Goal: Find specific page/section: Find specific page/section

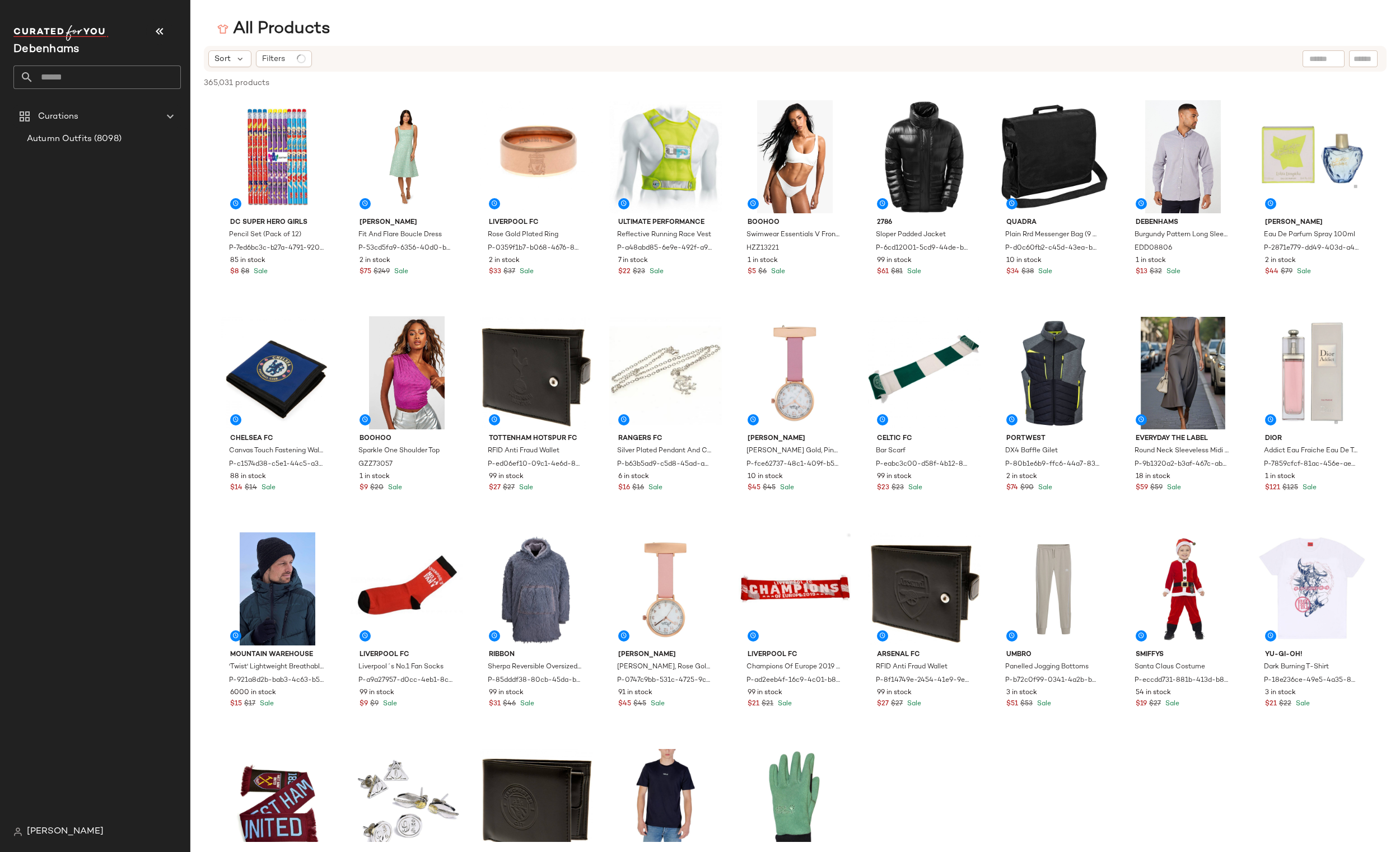
click at [47, 835] on span "jena bloomer" at bounding box center [65, 832] width 77 height 13
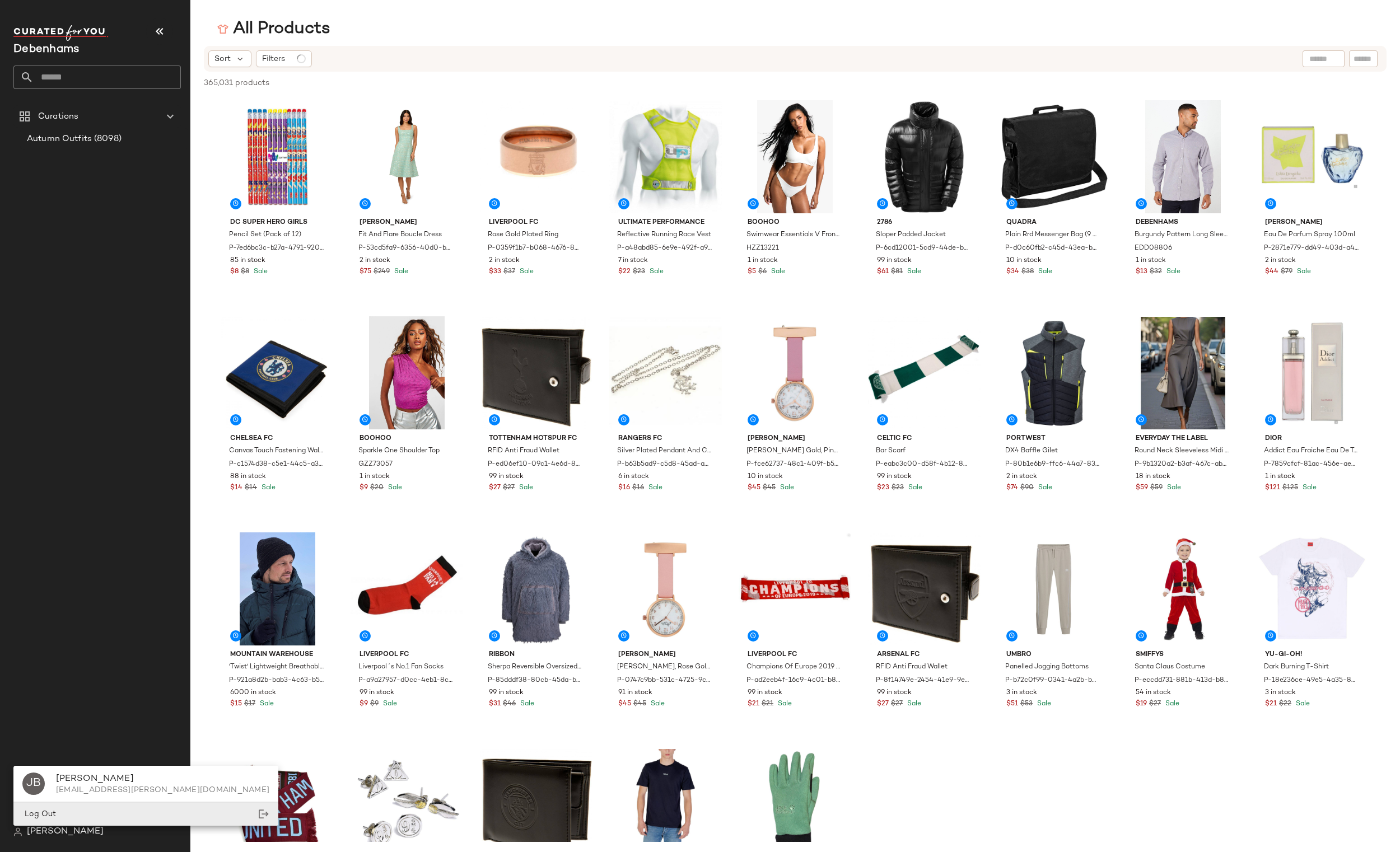
click at [69, 806] on div "Log Out" at bounding box center [146, 814] width 265 height 23
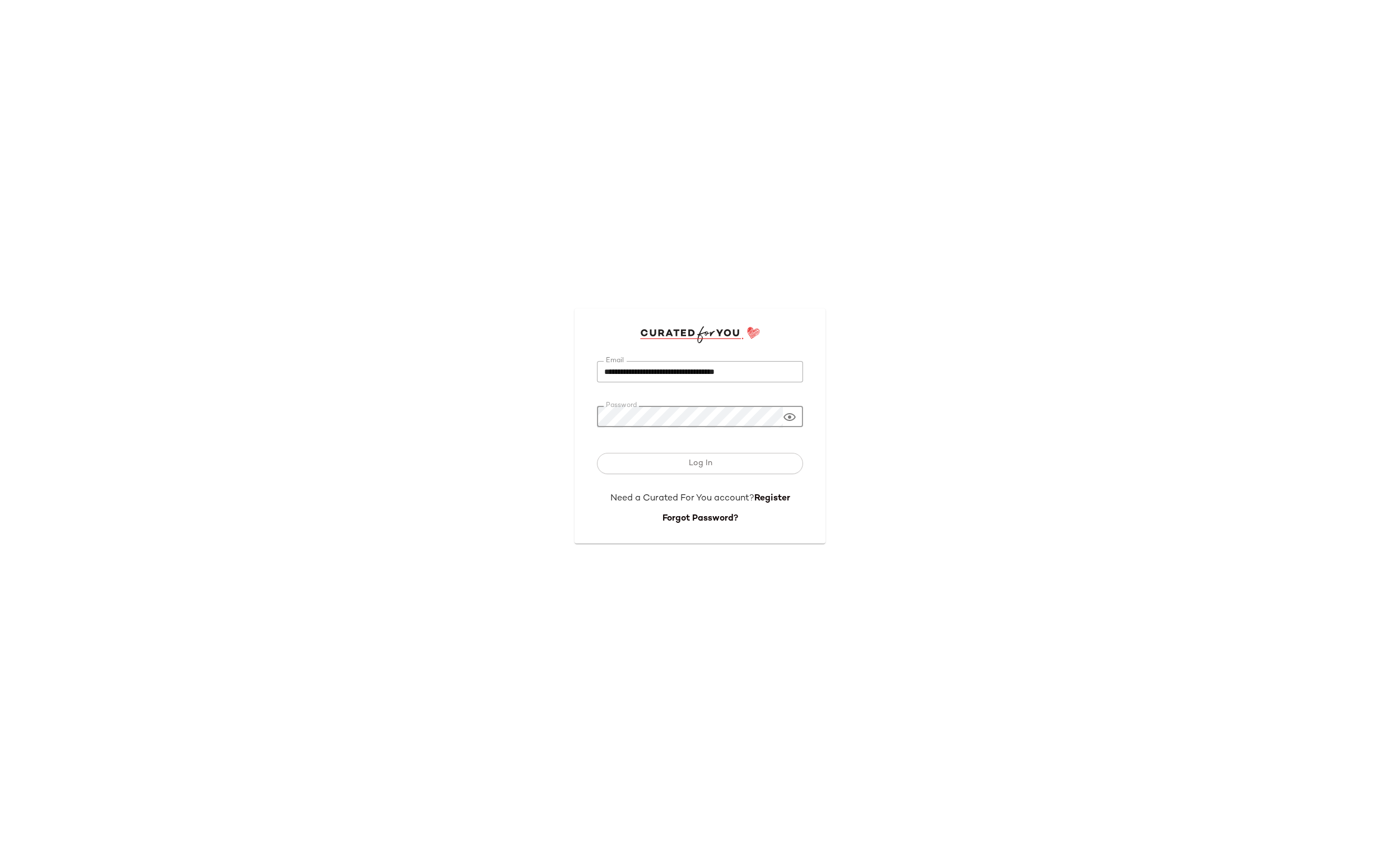
click at [626, 378] on input "**********" at bounding box center [700, 372] width 206 height 22
type input "**********"
click at [680, 467] on button "Log In" at bounding box center [700, 464] width 206 height 21
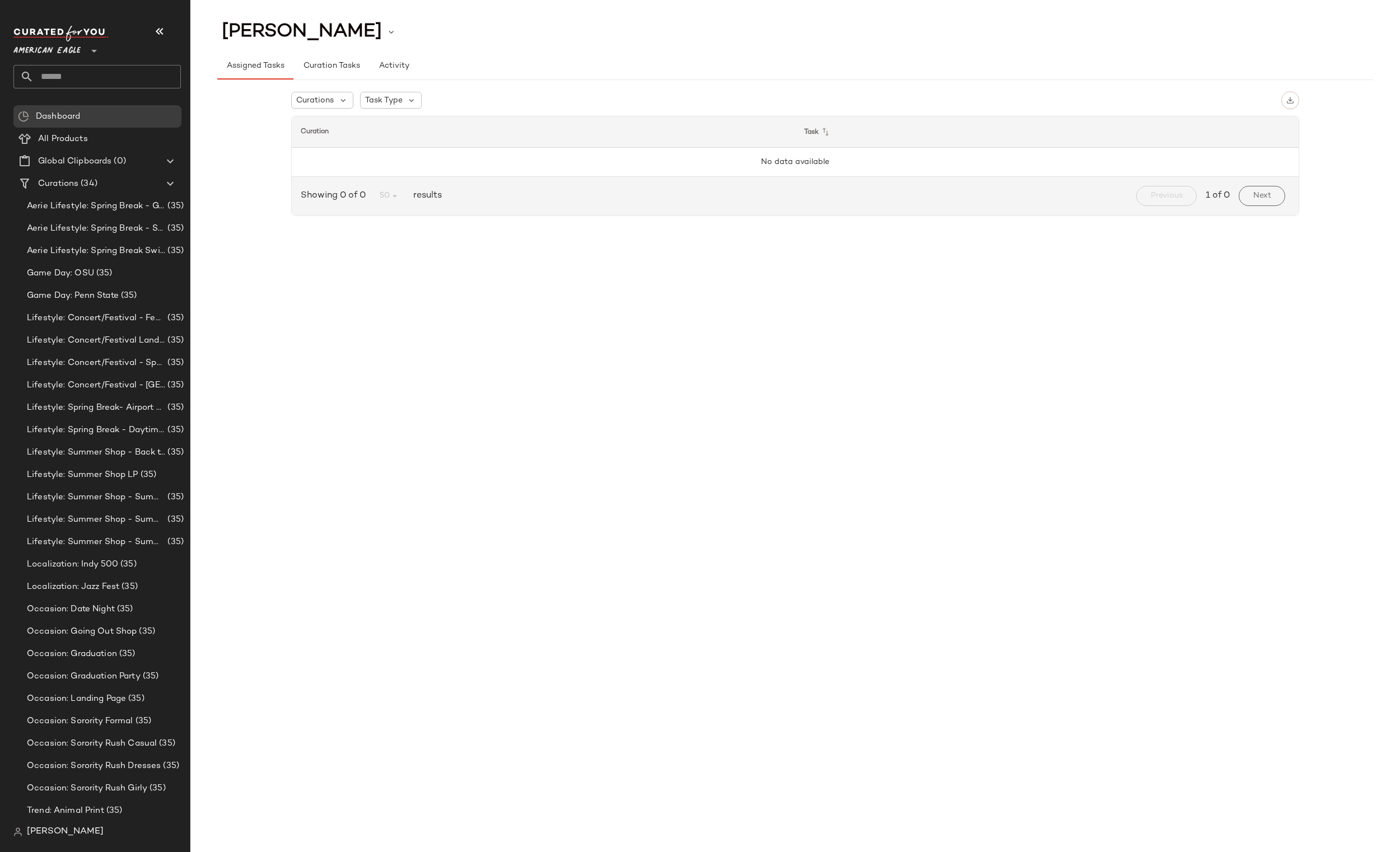
click at [96, 58] on div "American Eagle **" at bounding box center [96, 57] width 168 height 63
click at [90, 54] on icon at bounding box center [94, 51] width 13 height 13
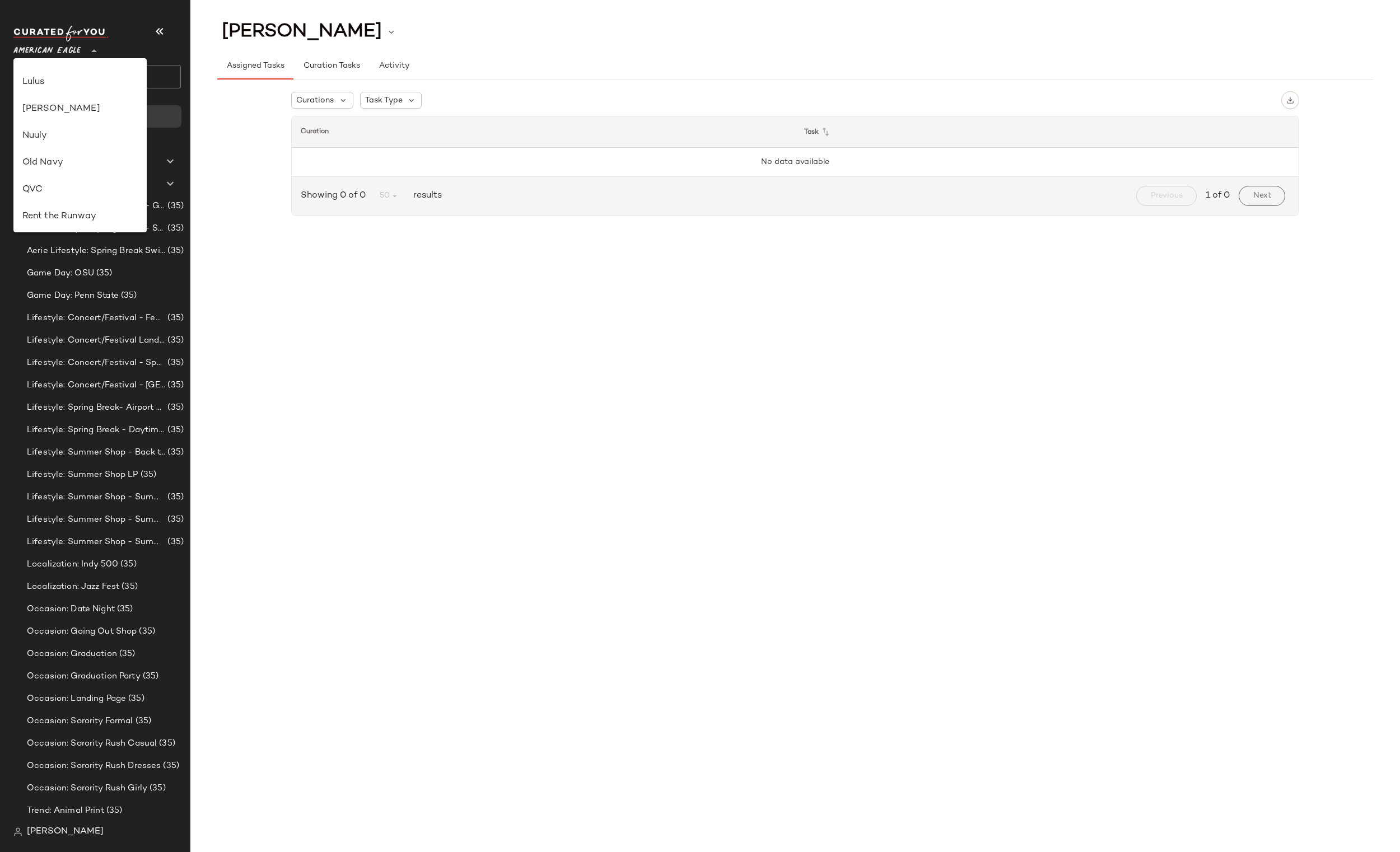
scroll to position [430, 0]
click at [63, 182] on div "Revolve" at bounding box center [79, 183] width 115 height 13
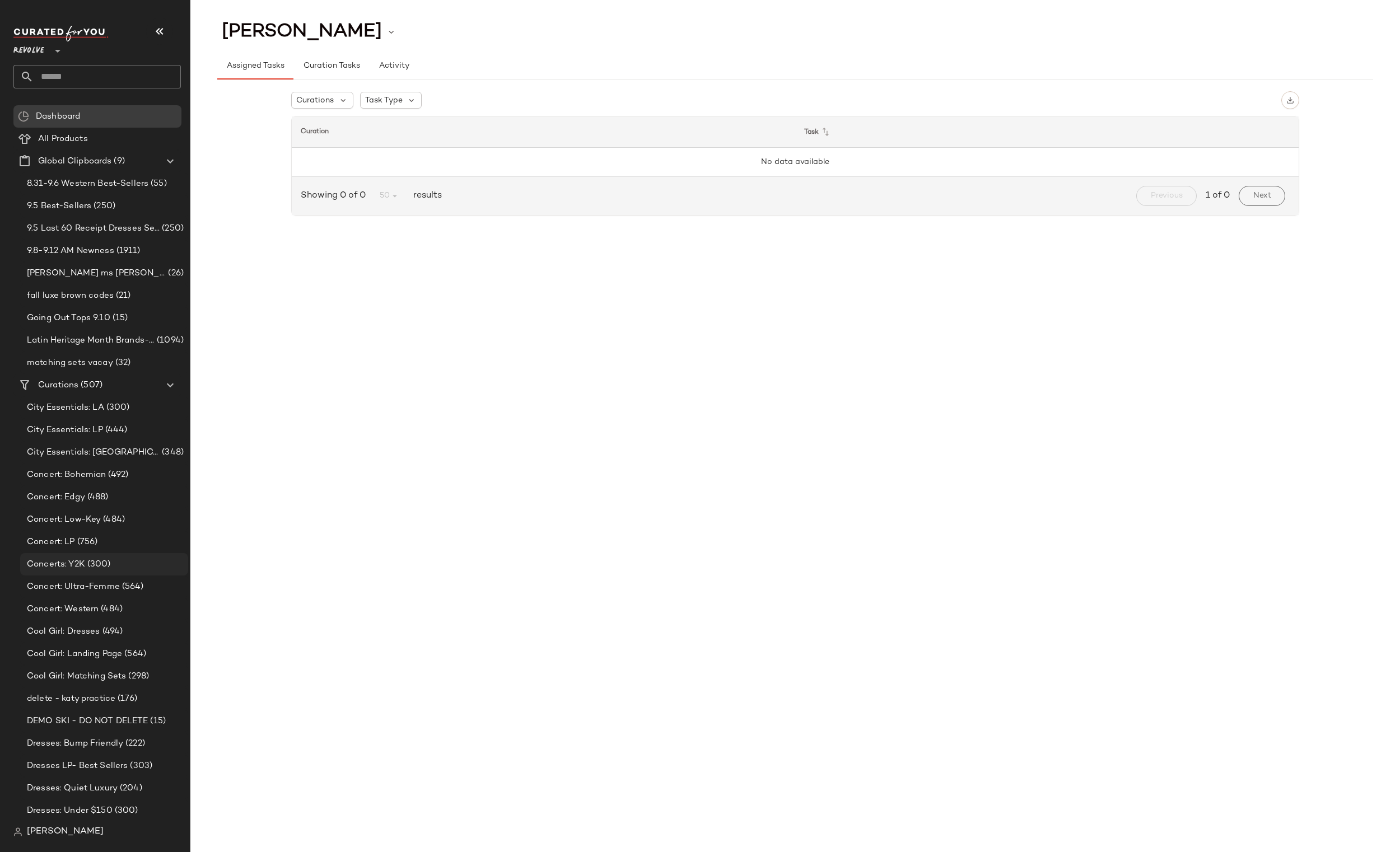
click at [74, 570] on span "Concerts: Y2K" at bounding box center [56, 565] width 58 height 13
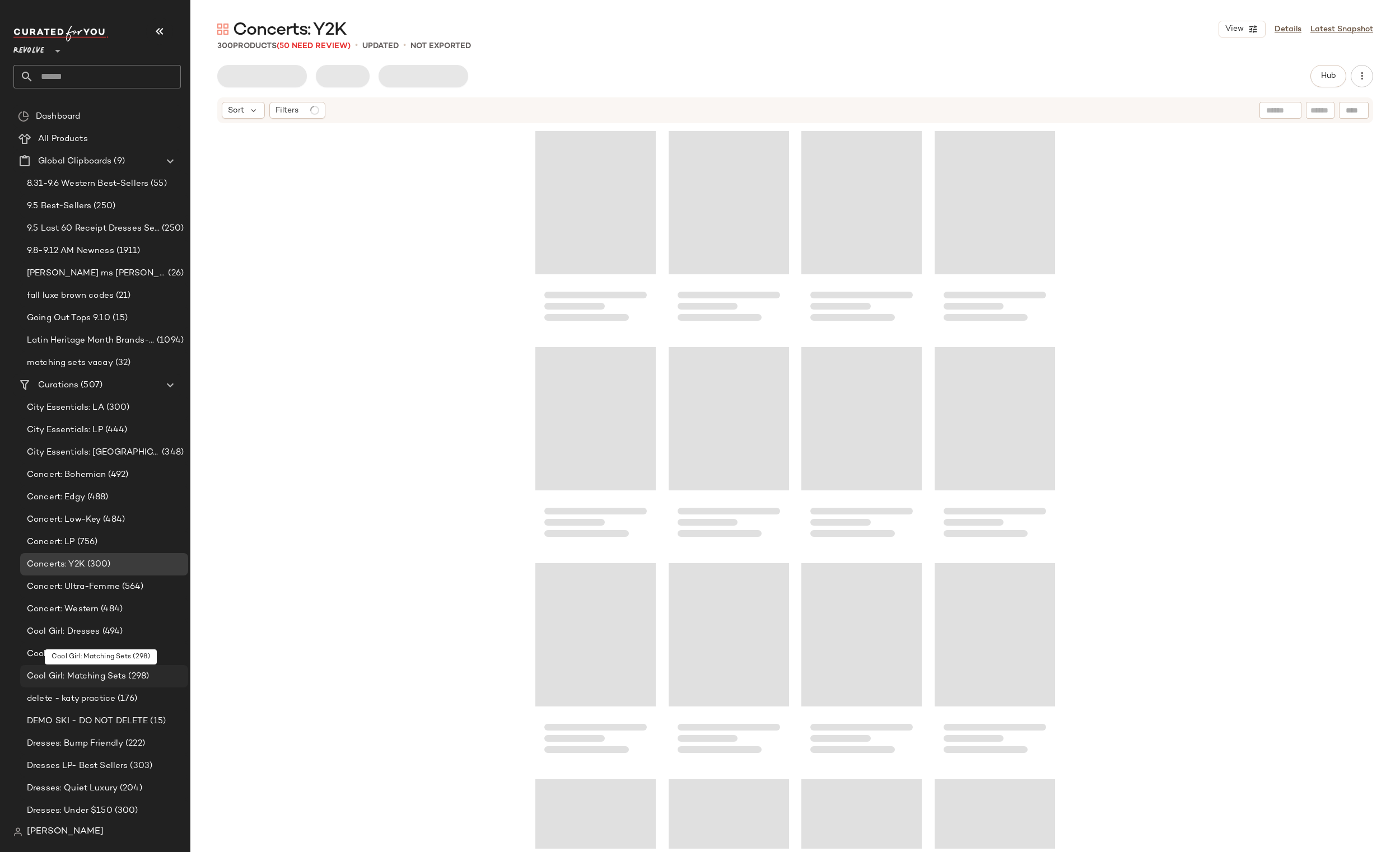
click at [75, 672] on span "Cool Girl: Matching Sets" at bounding box center [76, 677] width 99 height 13
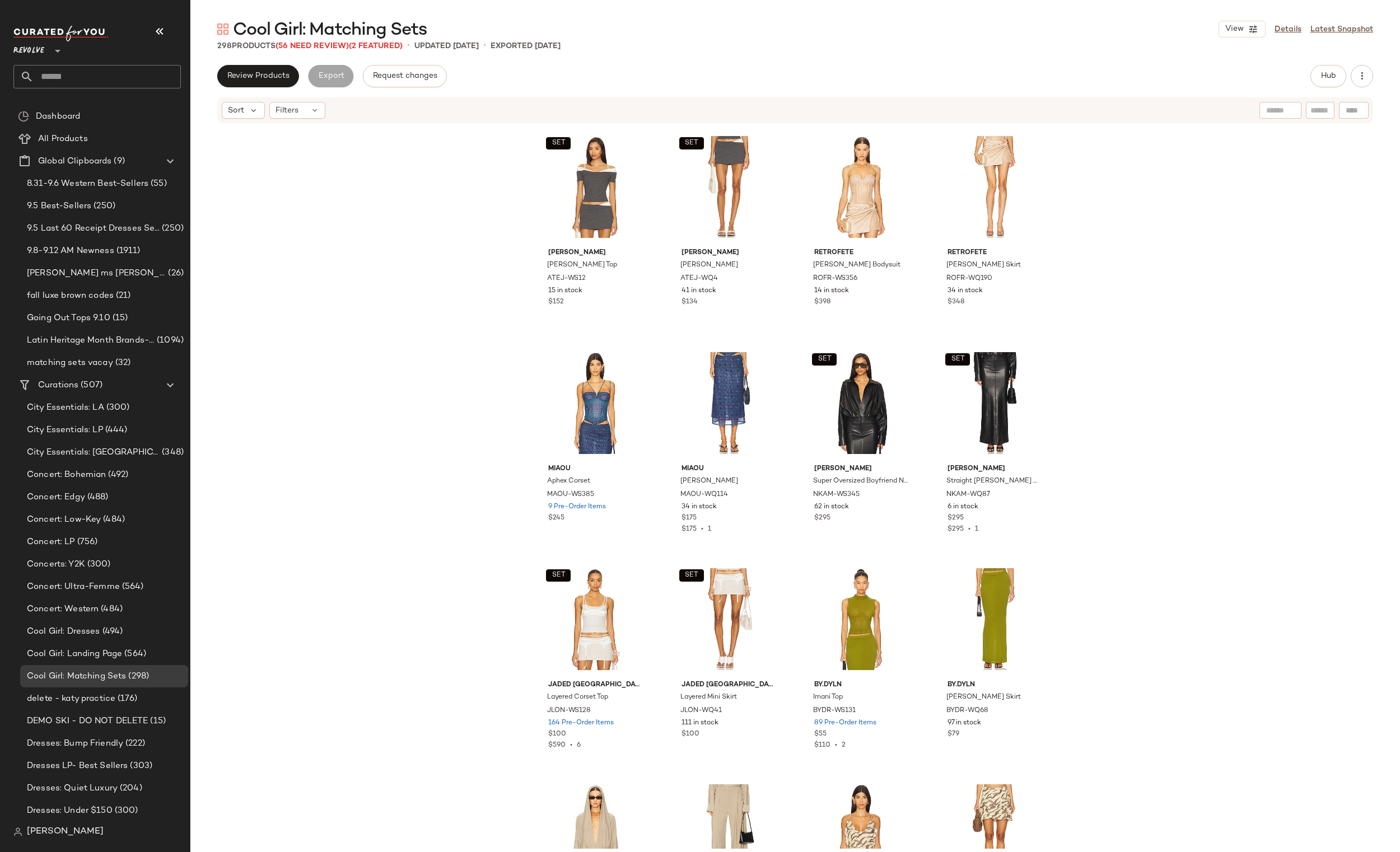
click at [43, 54] on span "Revolve" at bounding box center [29, 48] width 31 height 20
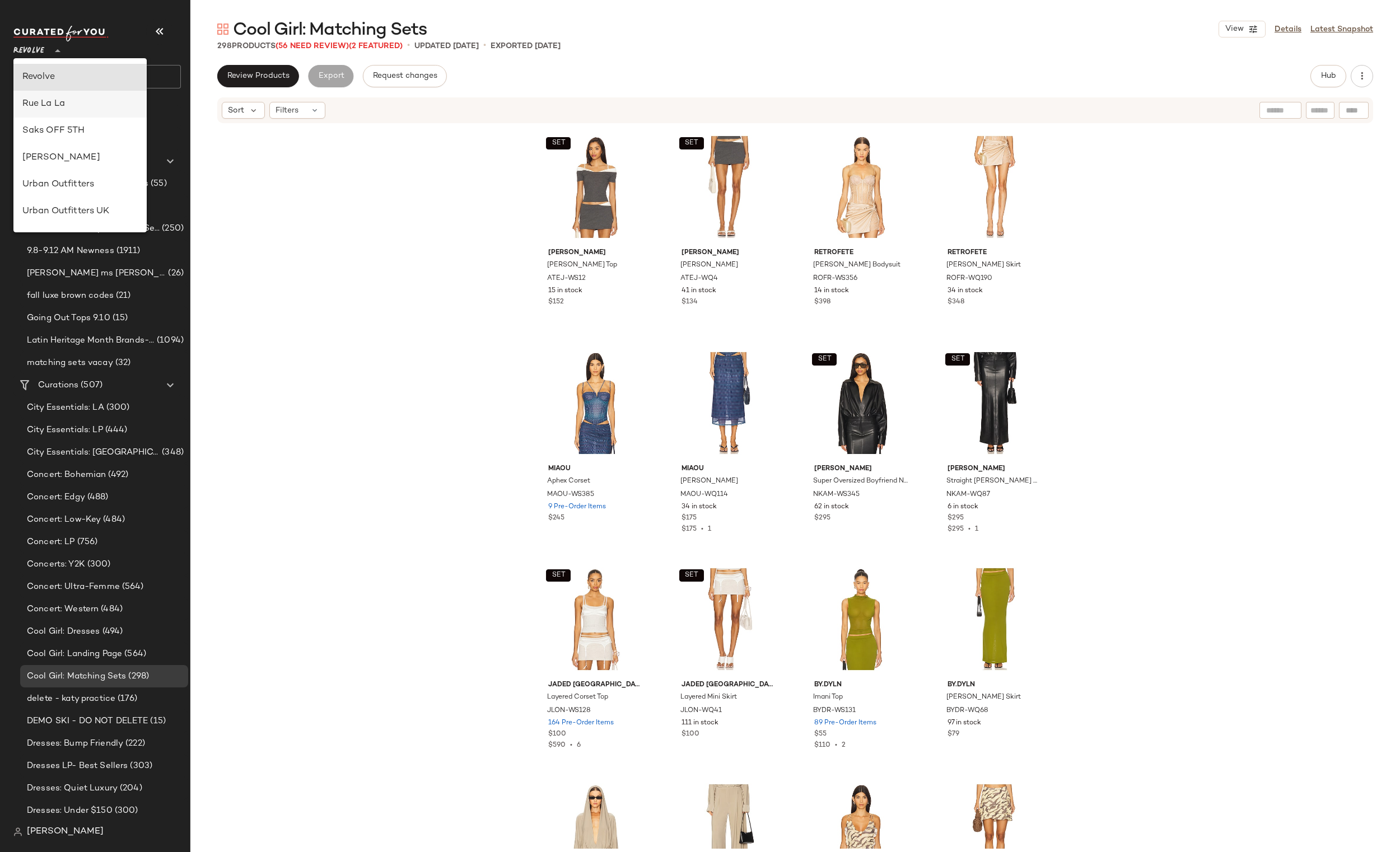
scroll to position [614, 0]
click at [56, 125] on div "Urban Outfitters UK" at bounding box center [79, 134] width 133 height 27
type input "**"
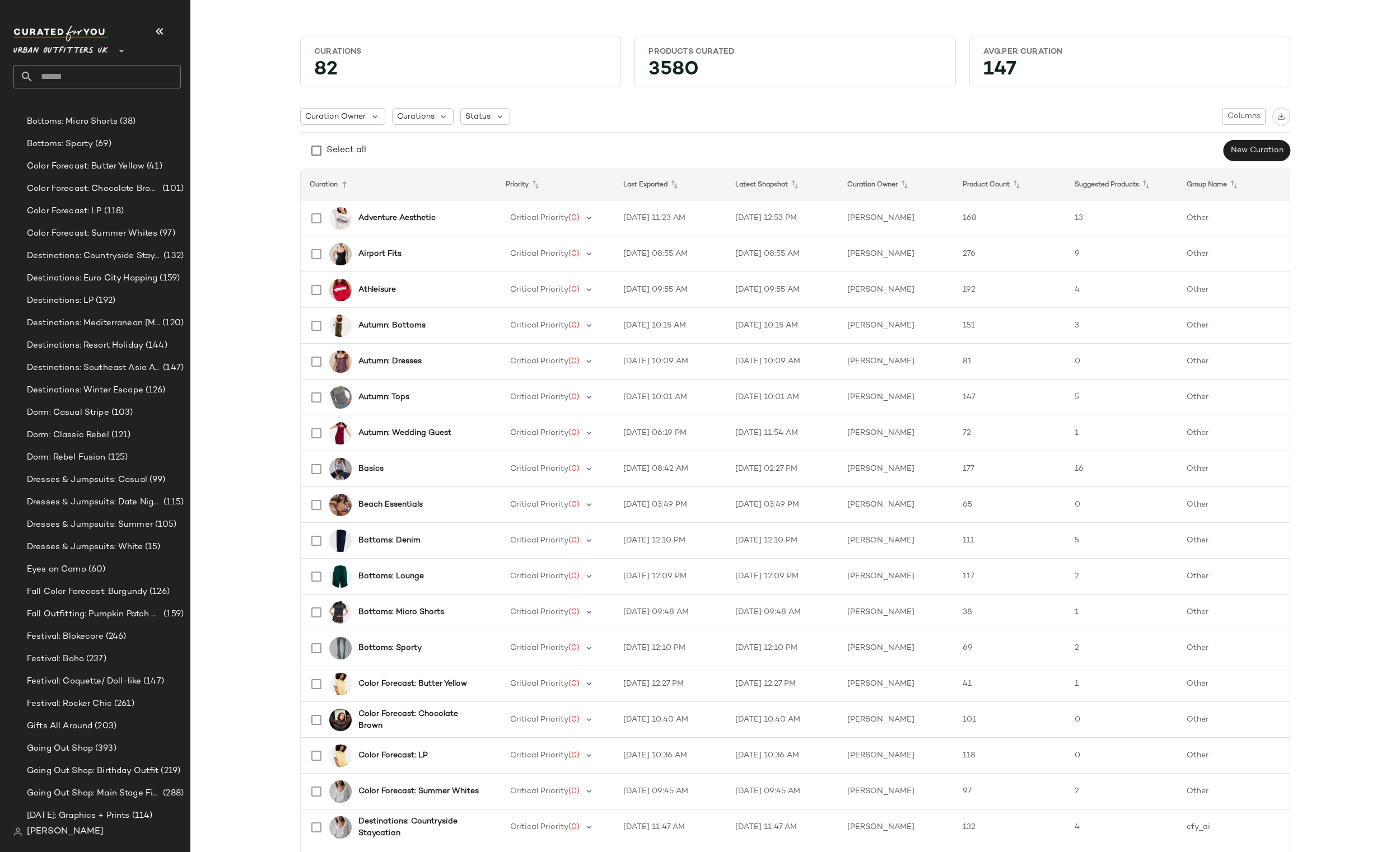
scroll to position [2457, 0]
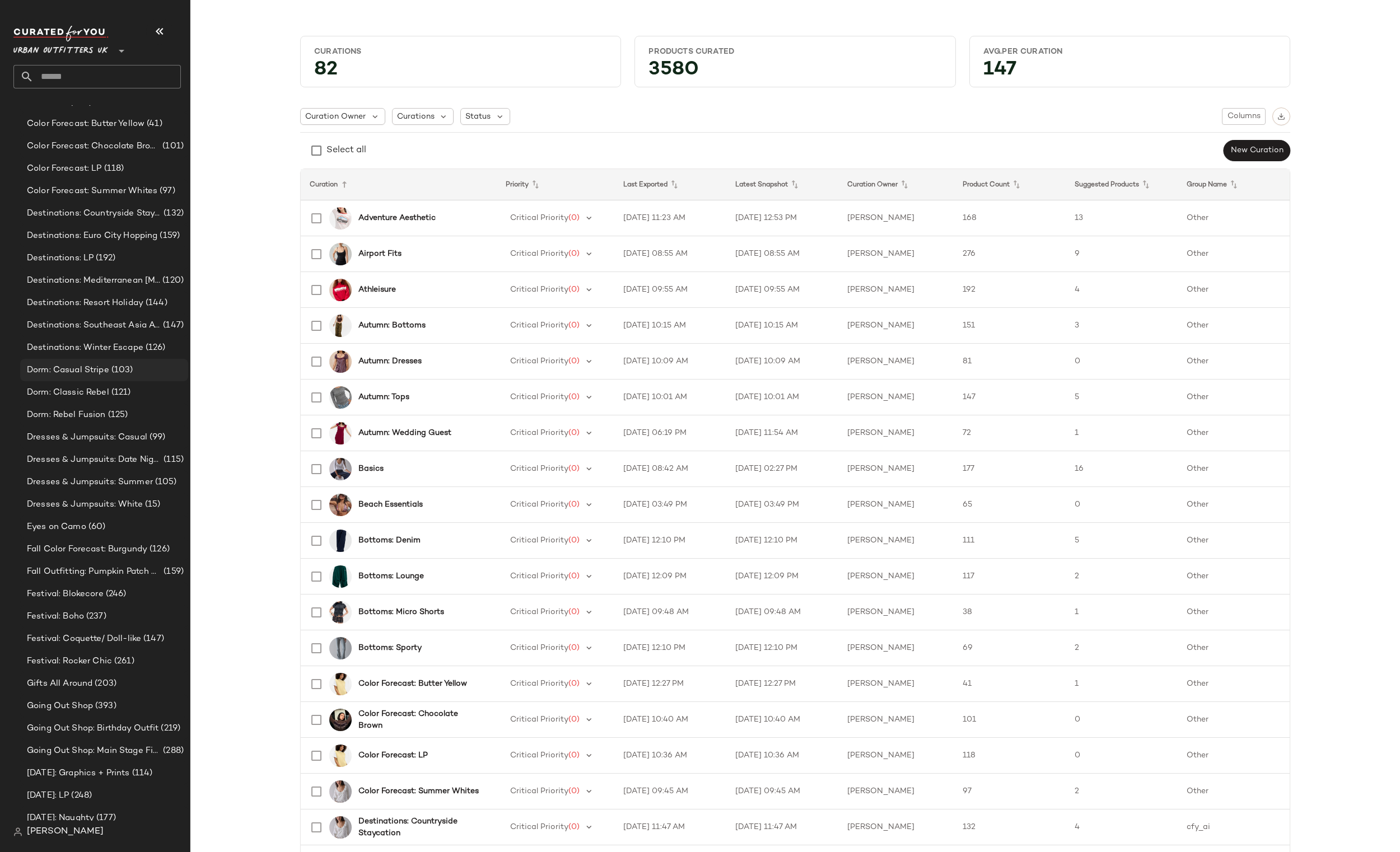
click at [92, 374] on span "Dorm: Casual Stripe" at bounding box center [68, 370] width 83 height 13
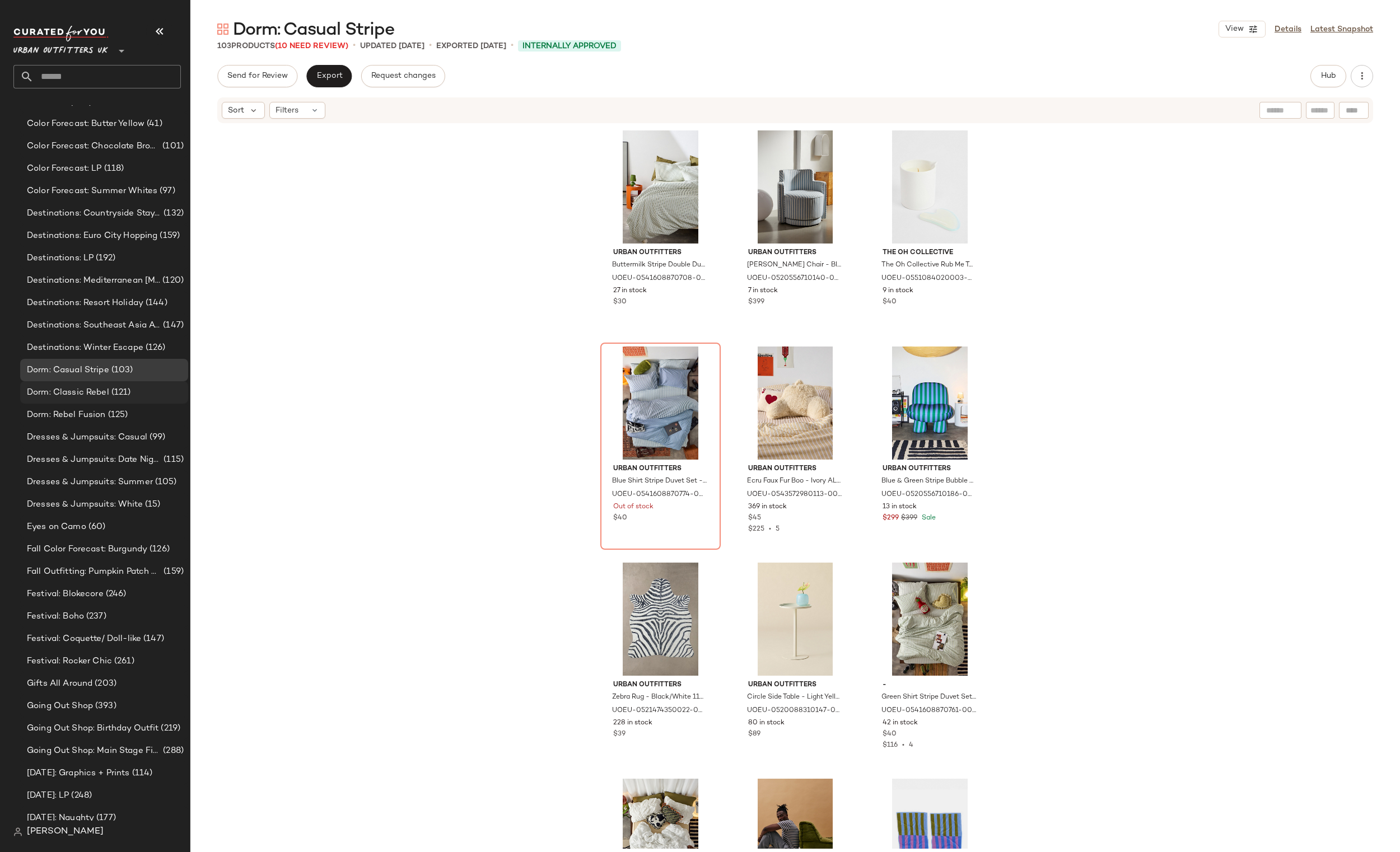
click at [119, 395] on span "(121)" at bounding box center [120, 393] width 22 height 13
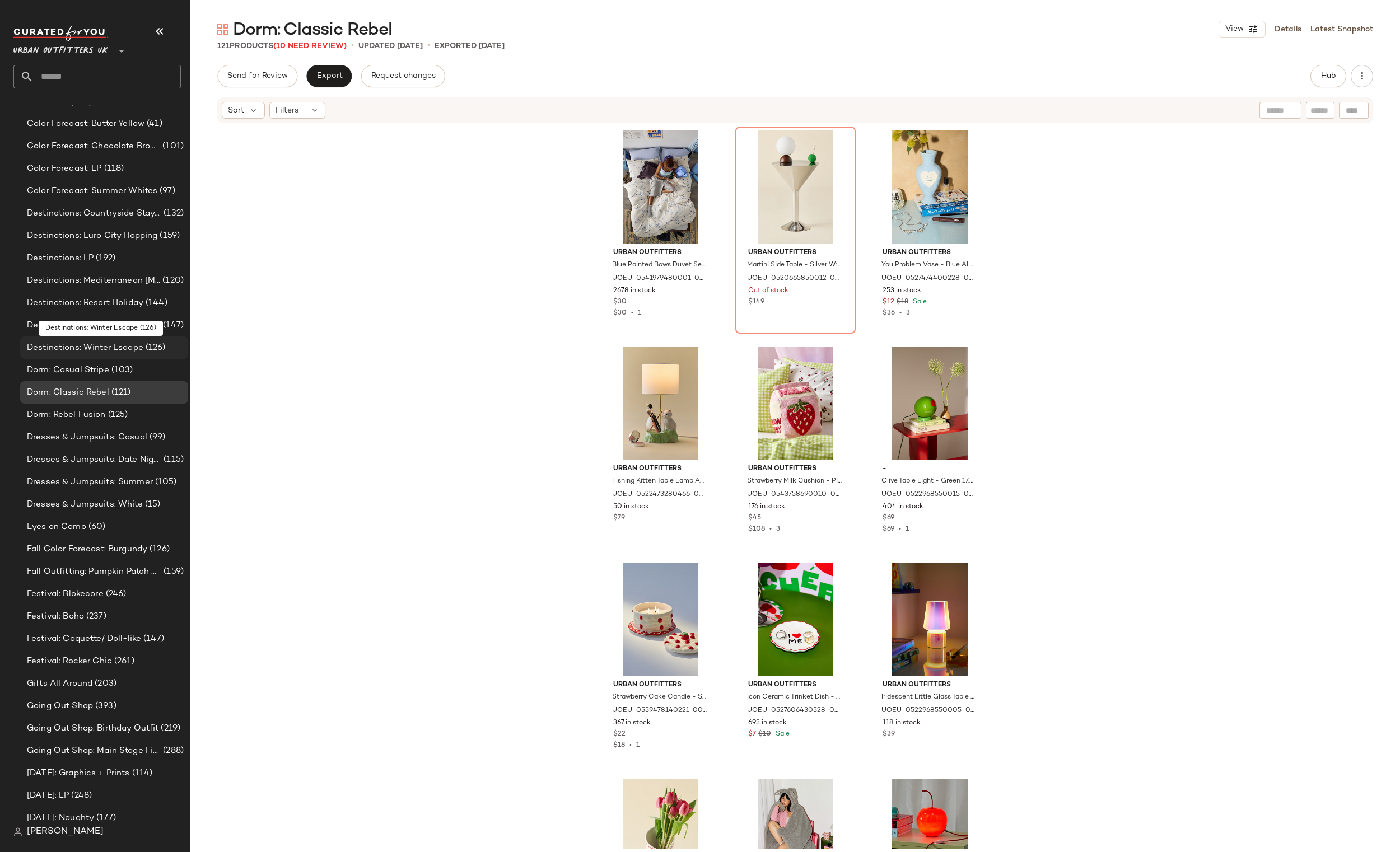
click at [124, 346] on span "Destinations: Winter Escape" at bounding box center [85, 348] width 116 height 13
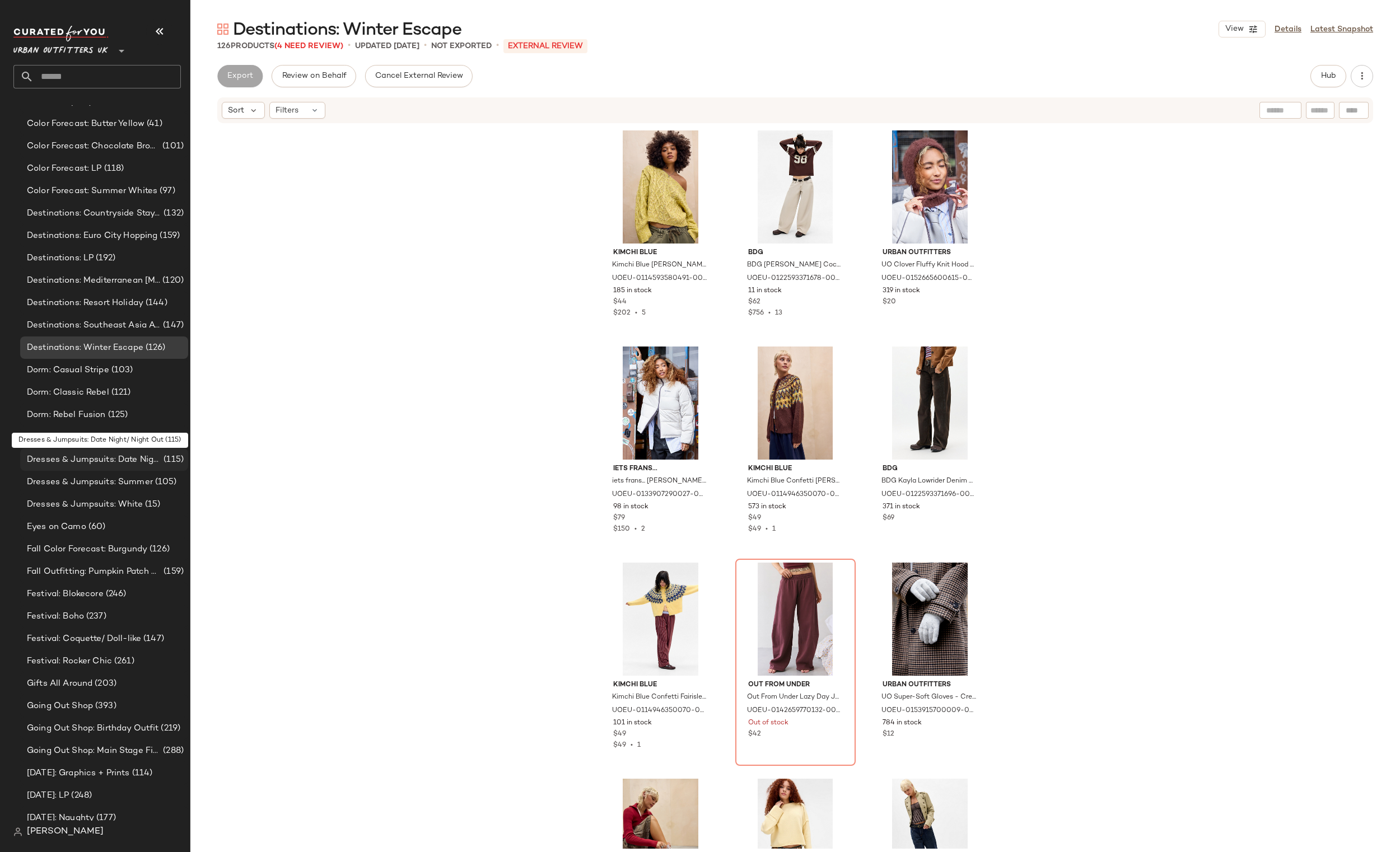
click at [114, 464] on span "Dresses & Jumpsuits: Date Night/ Night Out" at bounding box center [94, 460] width 134 height 13
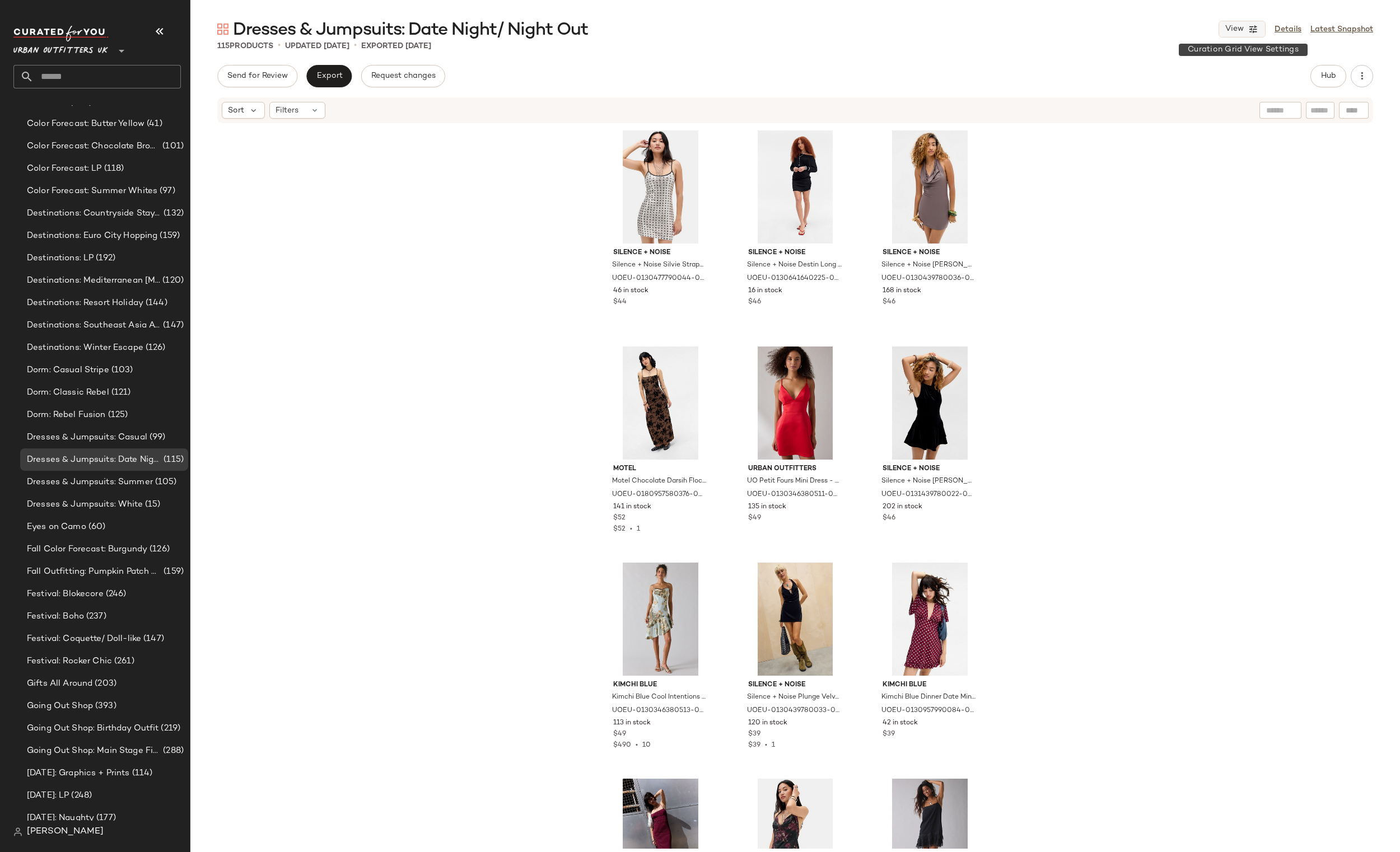
click at [1242, 34] on span "View" at bounding box center [1234, 29] width 19 height 9
click at [922, 78] on div "Send for Review Export Request changes Hub" at bounding box center [796, 75] width 1156 height 22
click at [1233, 36] on button "View" at bounding box center [1242, 29] width 47 height 17
click at [1160, 95] on label "Mobile (2 Grid)" at bounding box center [1179, 96] width 65 height 22
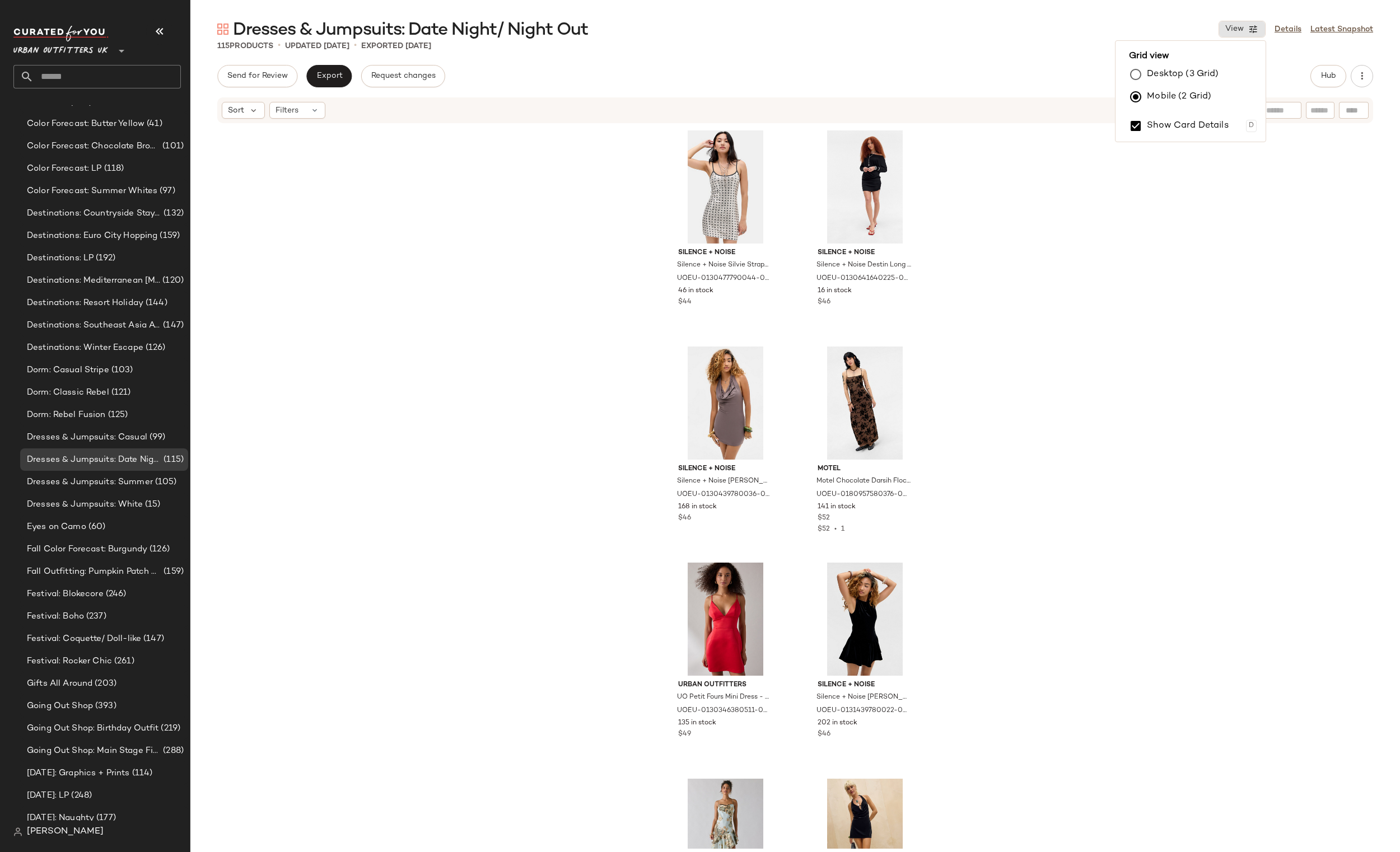
click at [1136, 241] on div "Silence + Noise Silence + Noise Silvie Strappy Polka Dot Mini Dress - Cream XS …" at bounding box center [795, 487] width 1209 height 724
click at [1232, 31] on span "View" at bounding box center [1234, 29] width 19 height 9
click at [1209, 74] on label "Desktop (3 Grid)" at bounding box center [1183, 74] width 72 height 22
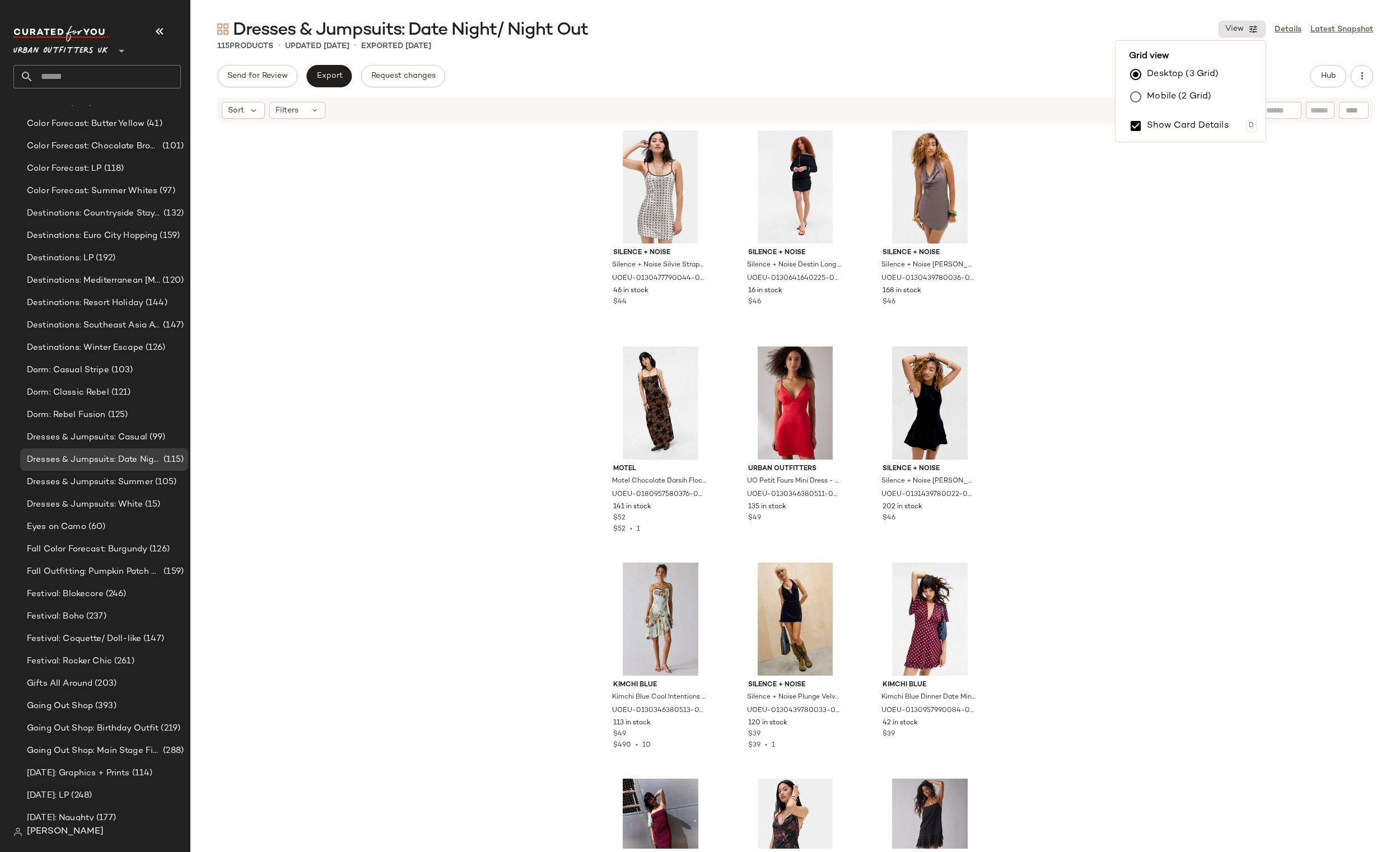
click at [1138, 181] on div "Silence + Noise Silence + Noise Silvie Strappy Polka Dot Mini Dress - Cream XS …" at bounding box center [795, 487] width 1209 height 724
click at [1254, 29] on icon "button" at bounding box center [1254, 29] width 10 height 10
click at [1198, 95] on label "Mobile (2 Grid)" at bounding box center [1179, 96] width 65 height 22
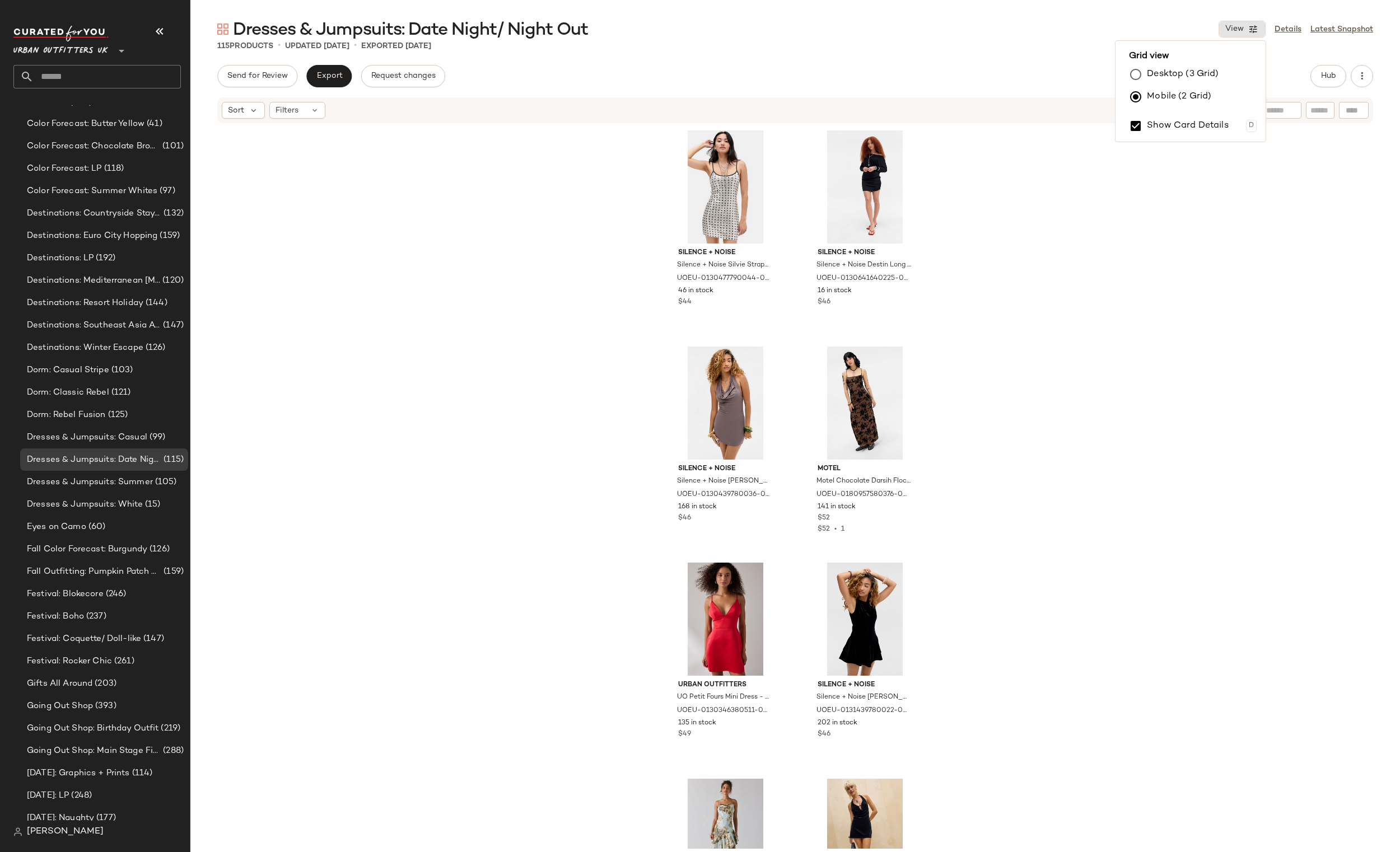
click at [1187, 234] on div "Silence + Noise Silence + Noise Silvie Strappy Polka Dot Mini Dress - Cream XS …" at bounding box center [795, 487] width 1209 height 724
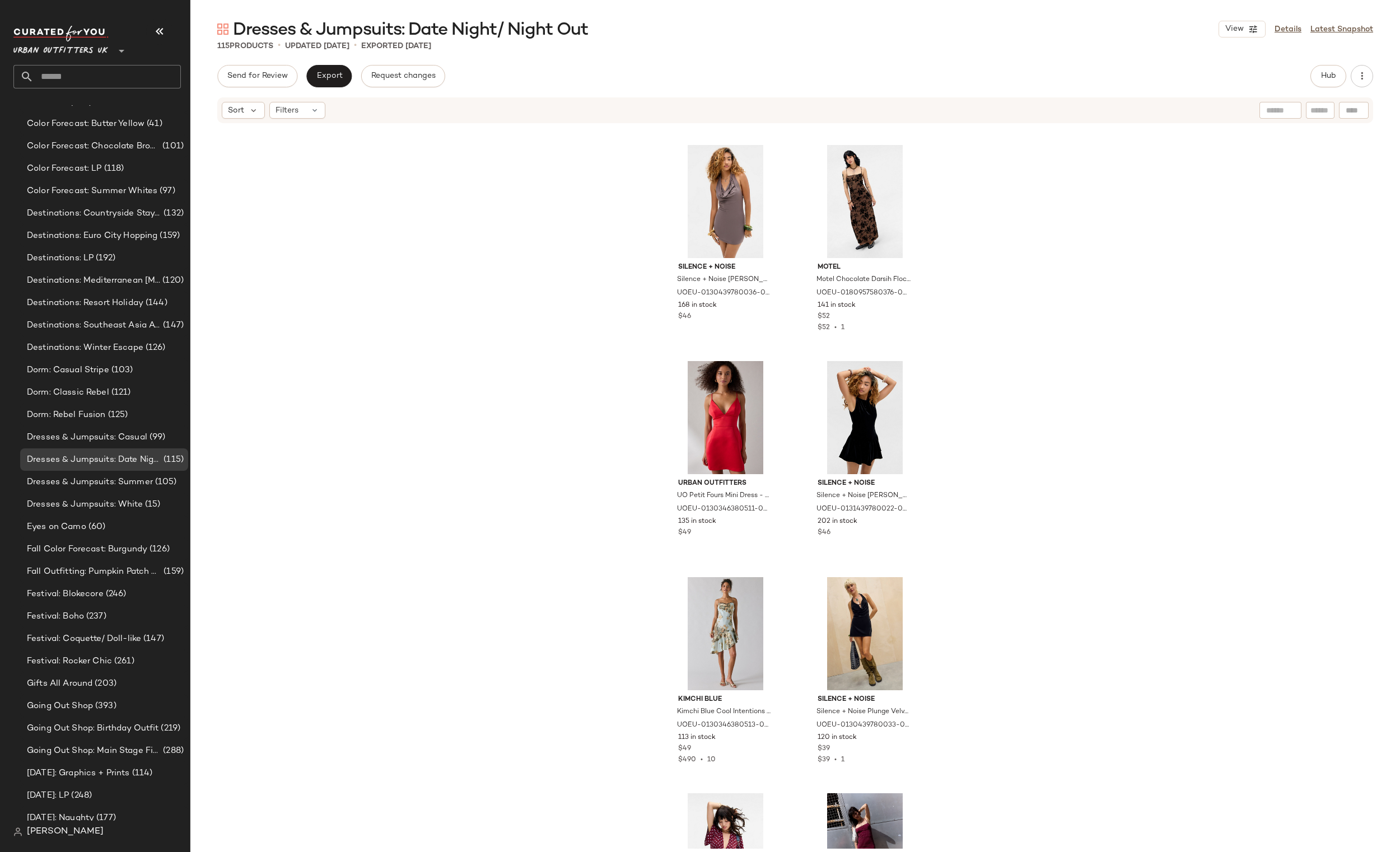
scroll to position [202, 0]
click at [1215, 55] on div "Dresses & Jumpsuits: Date Night/ Night Out View Details Latest Snapshot 115 Pro…" at bounding box center [795, 435] width 1209 height 835
click at [1223, 45] on div "115 Products • updated Sep 5th • Exported Sep 5th" at bounding box center [795, 46] width 1209 height 11
click at [1238, 20] on button "View" at bounding box center [1242, 29] width 47 height 17
click at [1204, 223] on div "Silence + Noise Silence + Noise Silvie Strappy Polka Dot Mini Dress - Cream XS …" at bounding box center [795, 487] width 1209 height 724
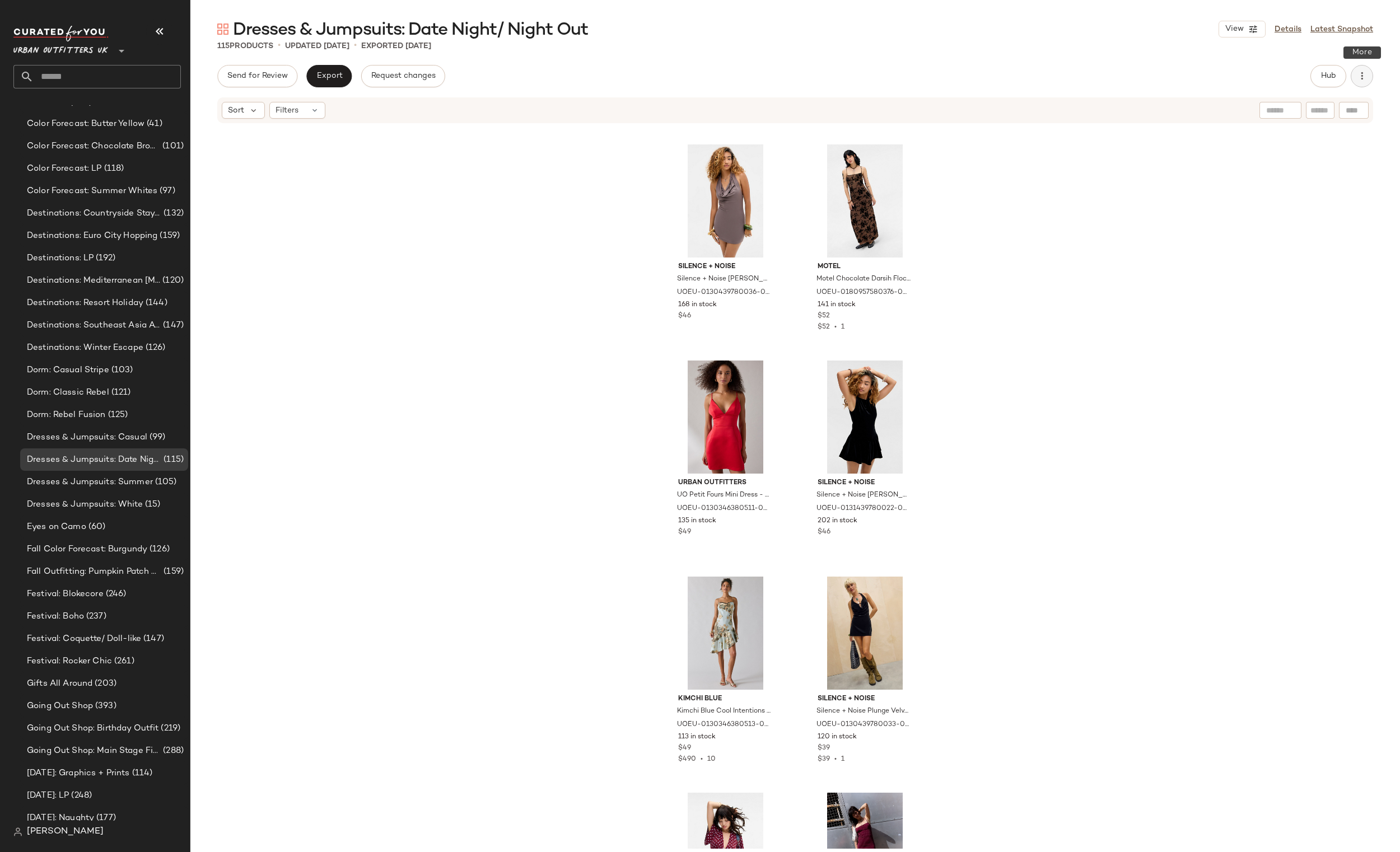
click at [1357, 80] on icon "button" at bounding box center [1362, 76] width 11 height 11
click at [1330, 75] on span "Hub" at bounding box center [1328, 76] width 16 height 9
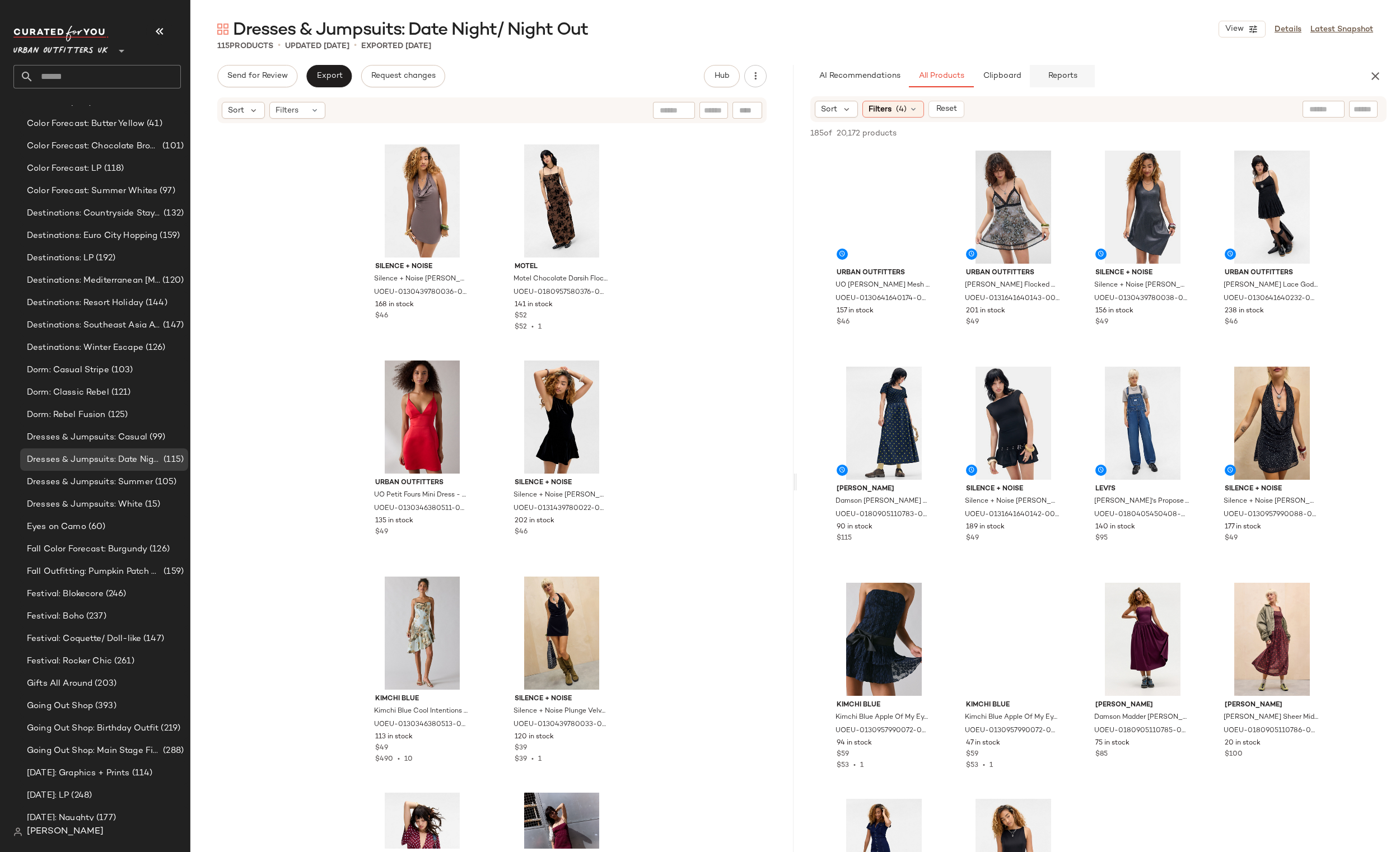
click at [1046, 69] on button "Reports" at bounding box center [1062, 75] width 65 height 22
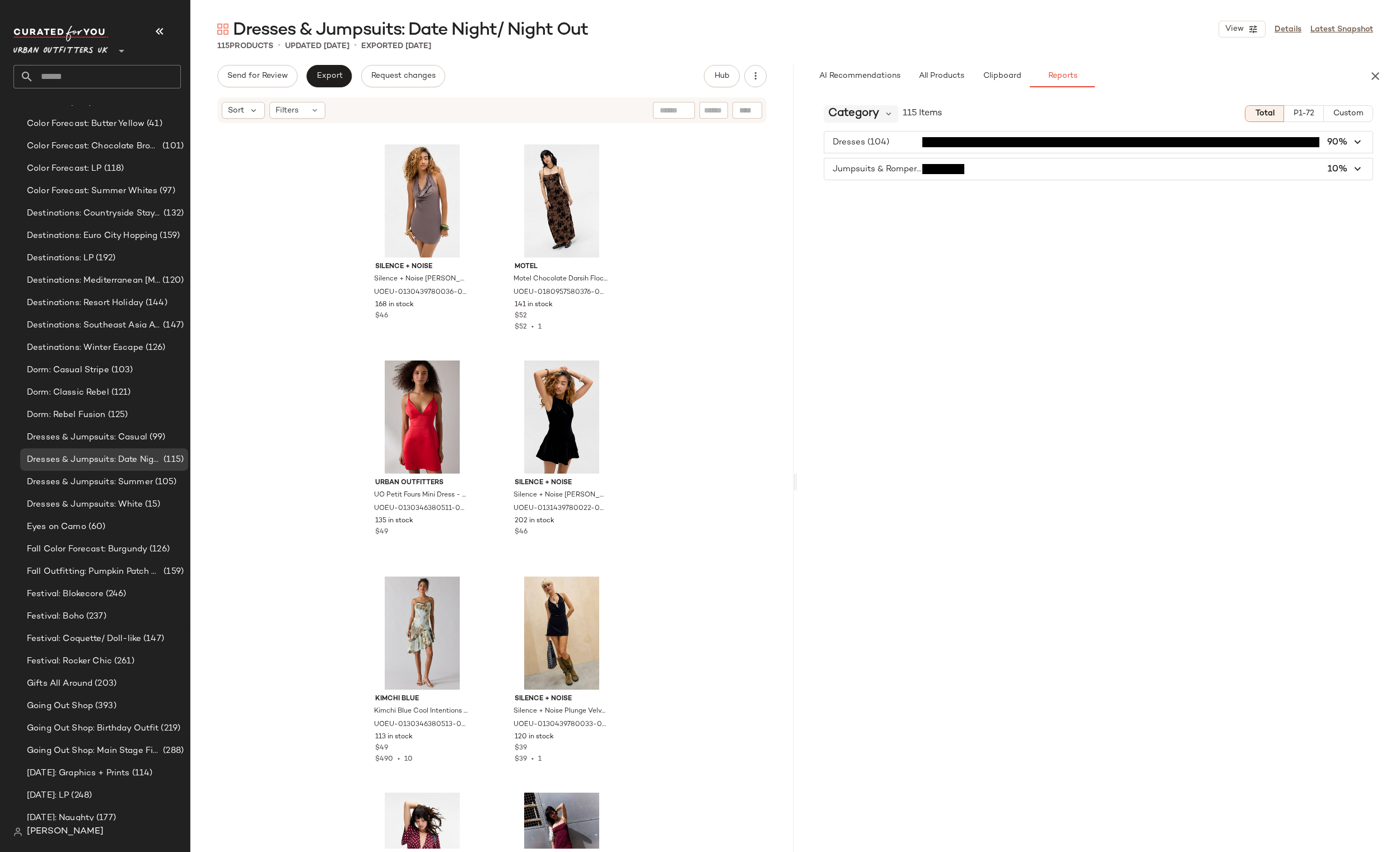
click at [863, 110] on span "Category" at bounding box center [854, 114] width 51 height 17
click at [865, 189] on div "Price" at bounding box center [895, 191] width 124 height 13
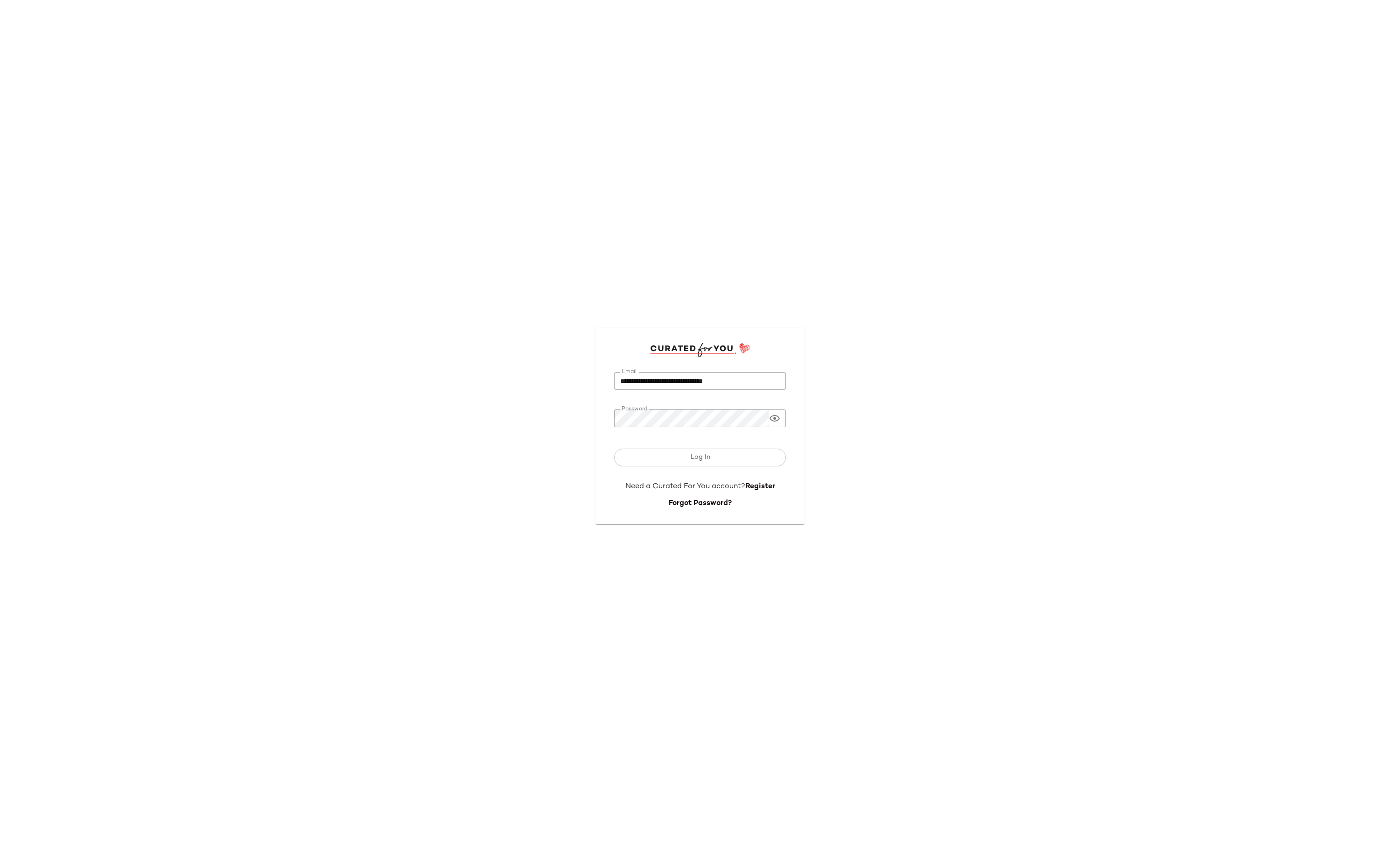
click at [647, 379] on input "**********" at bounding box center [700, 381] width 172 height 18
type input "**********"
click at [728, 464] on button "Log In" at bounding box center [700, 458] width 172 height 18
click at [728, 464] on div "Log In" at bounding box center [700, 458] width 172 height 18
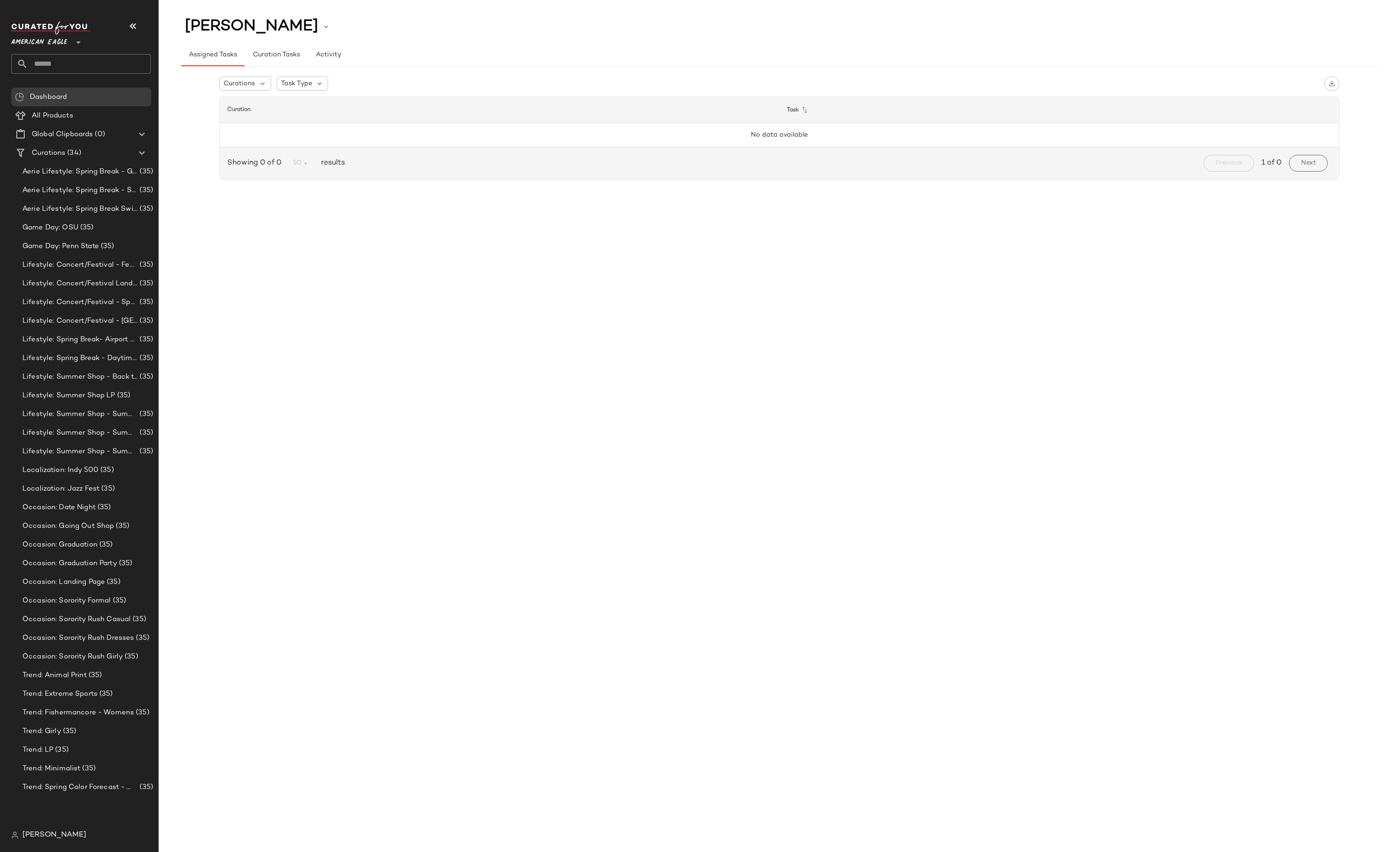
click at [61, 41] on span "American Eagle" at bounding box center [39, 40] width 56 height 17
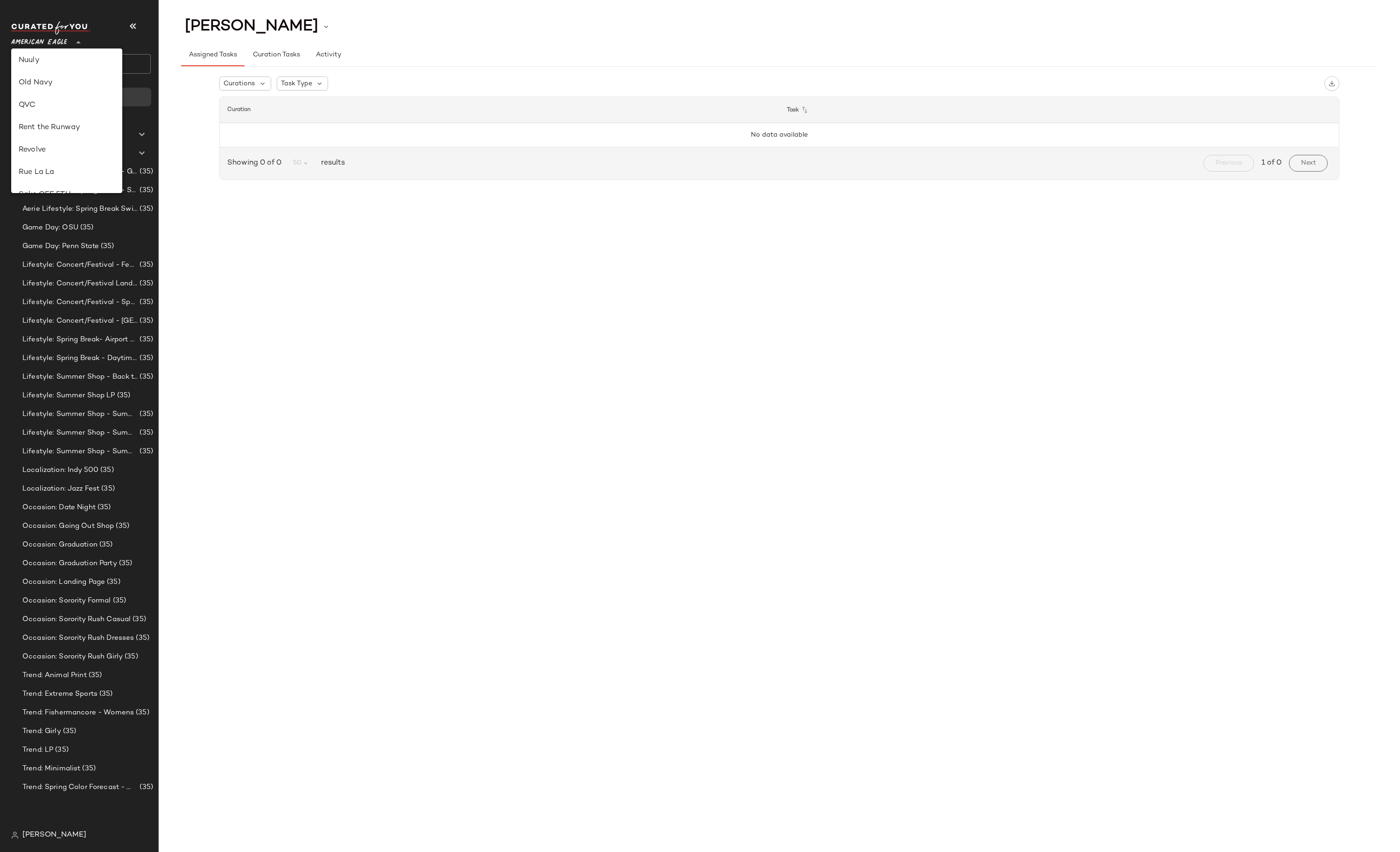
scroll to position [380, 0]
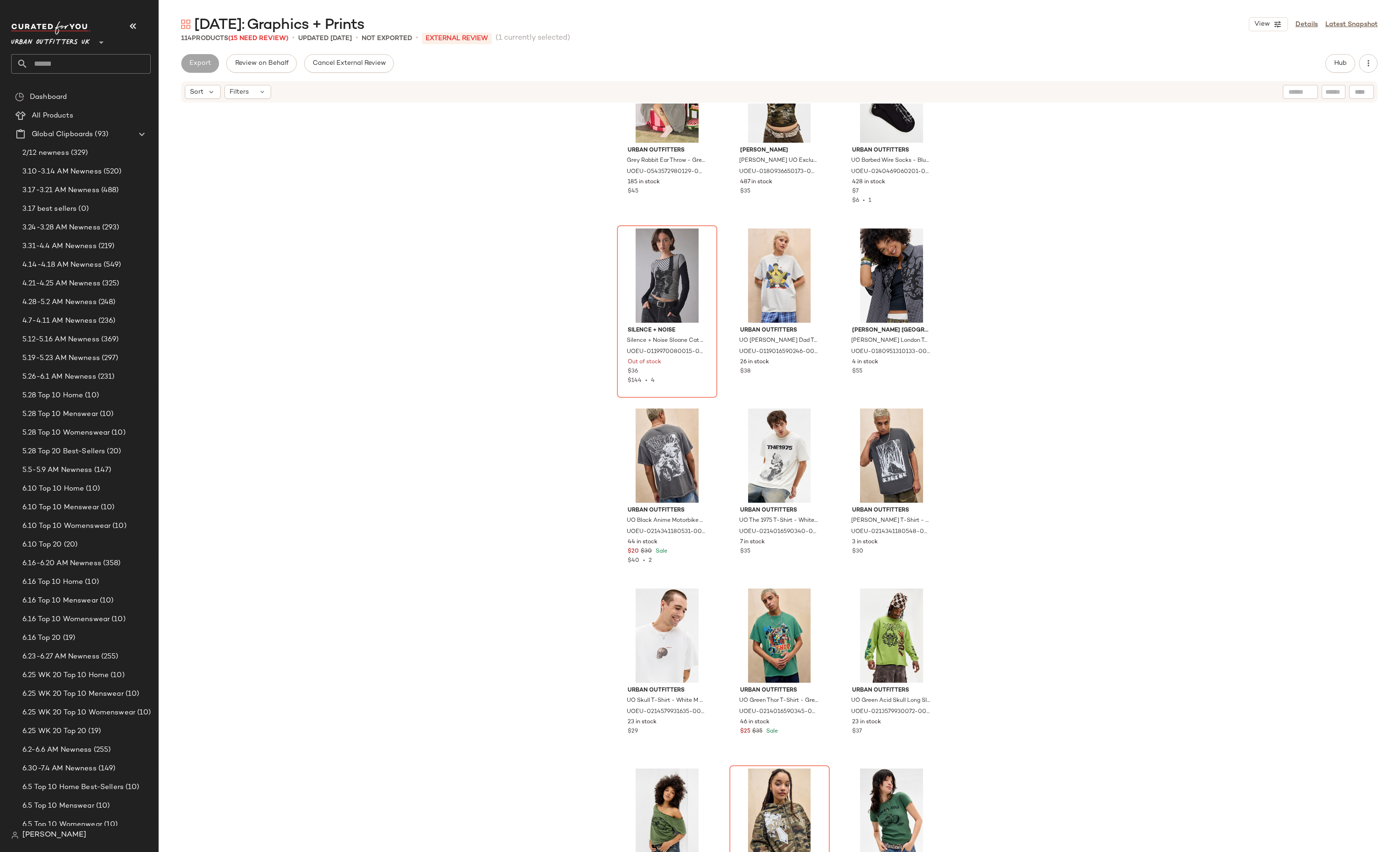
scroll to position [2775, 0]
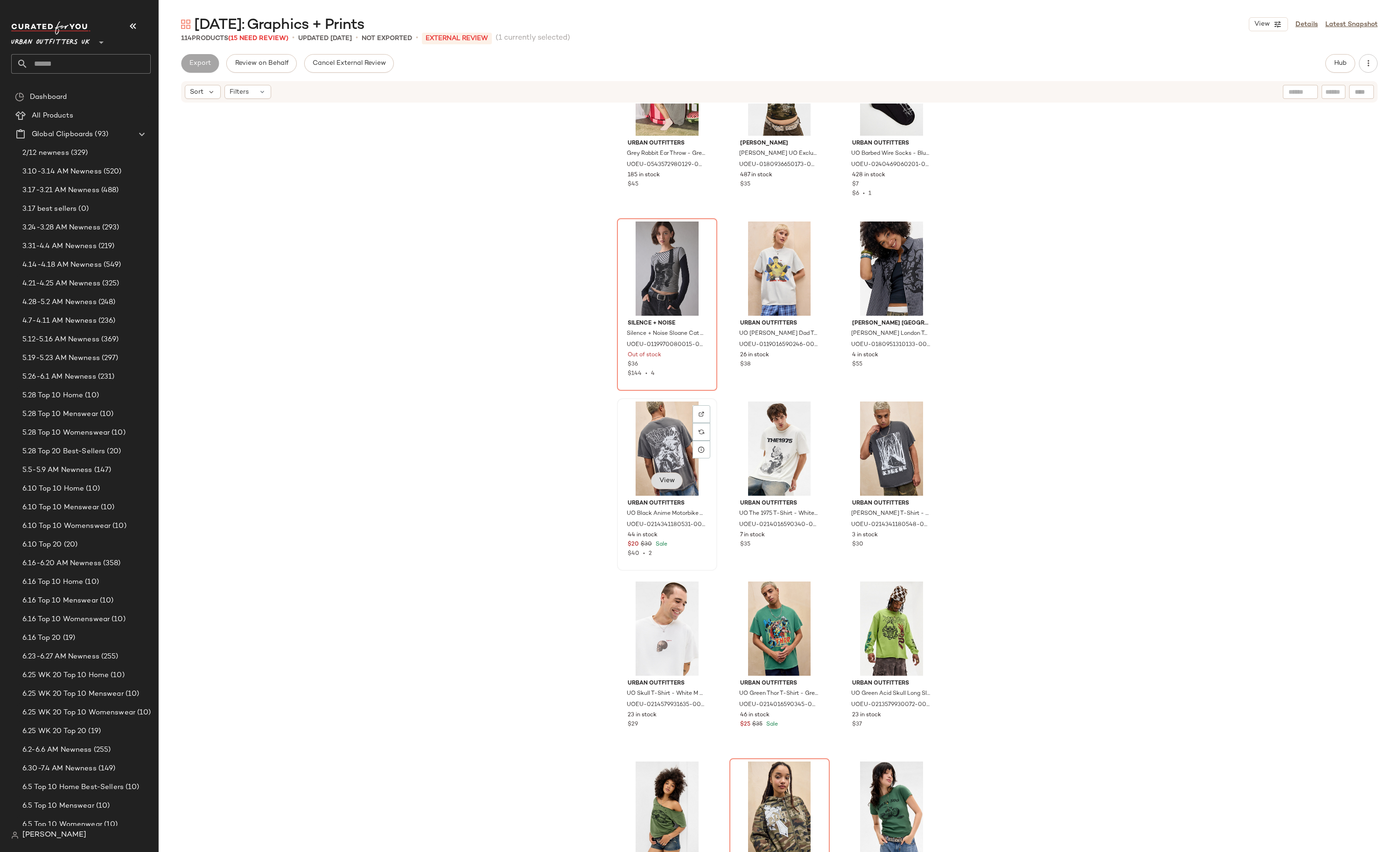
click at [676, 482] on button "View" at bounding box center [666, 481] width 32 height 17
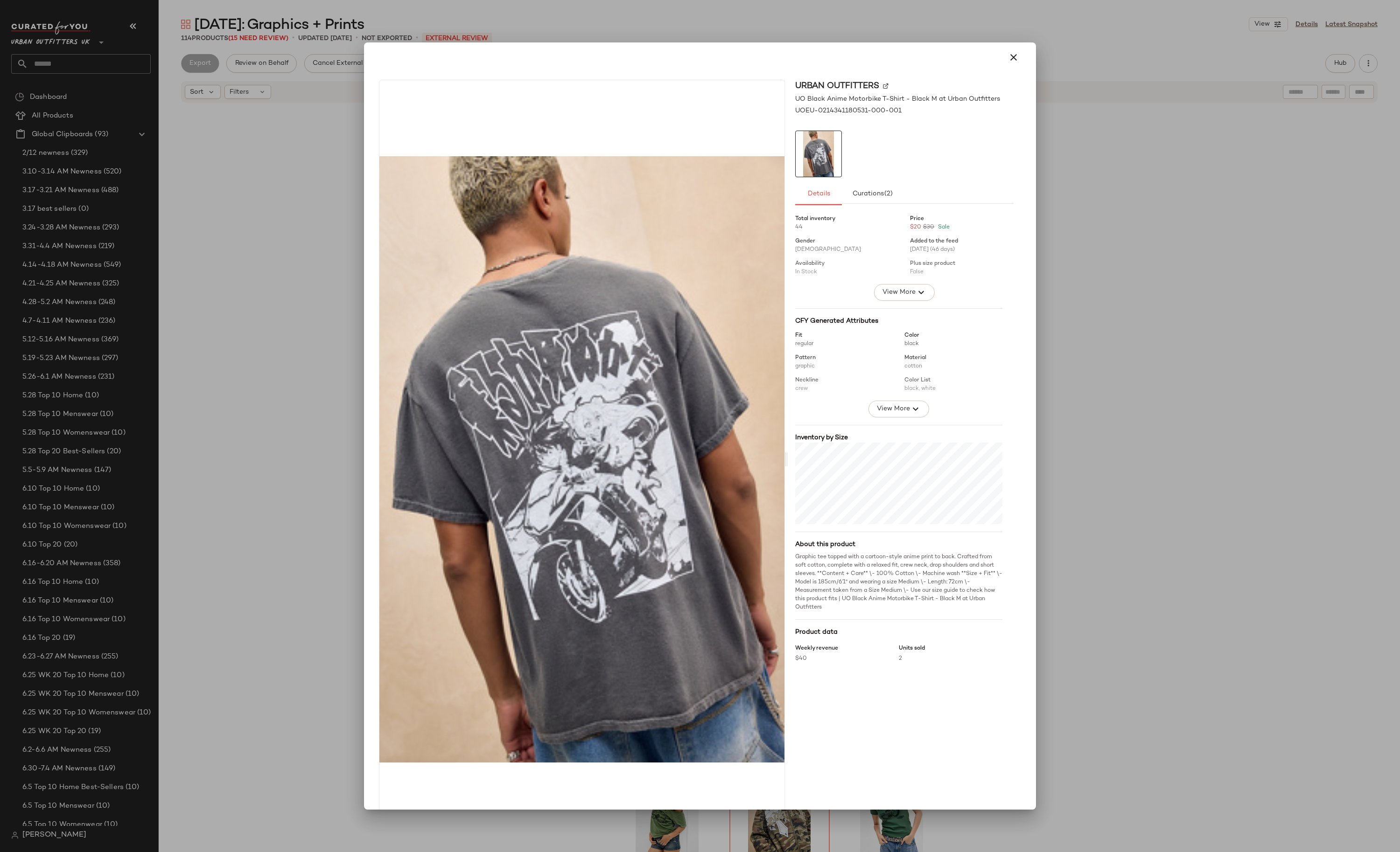
click at [674, 824] on div at bounding box center [700, 426] width 1400 height 852
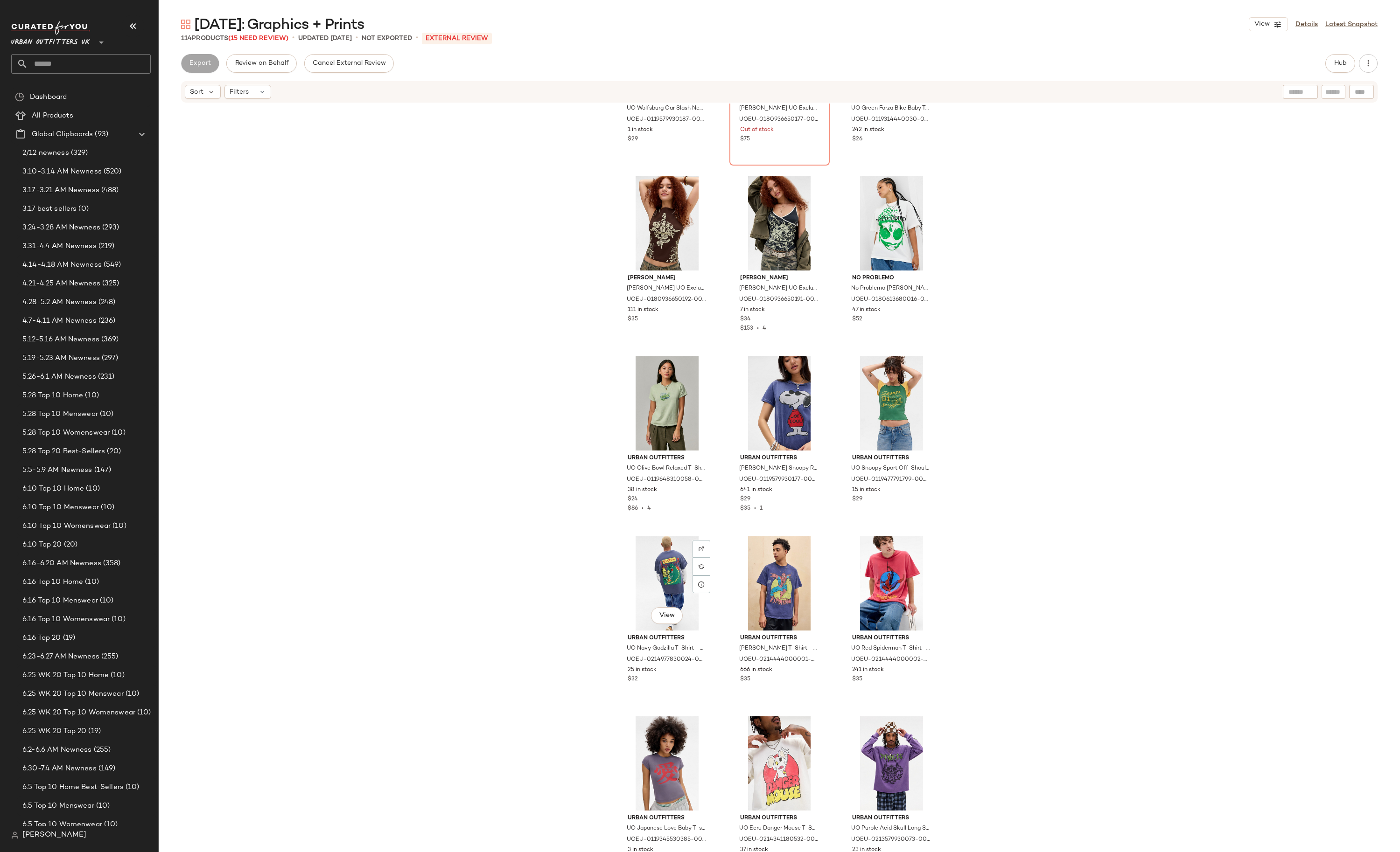
scroll to position [3546, 0]
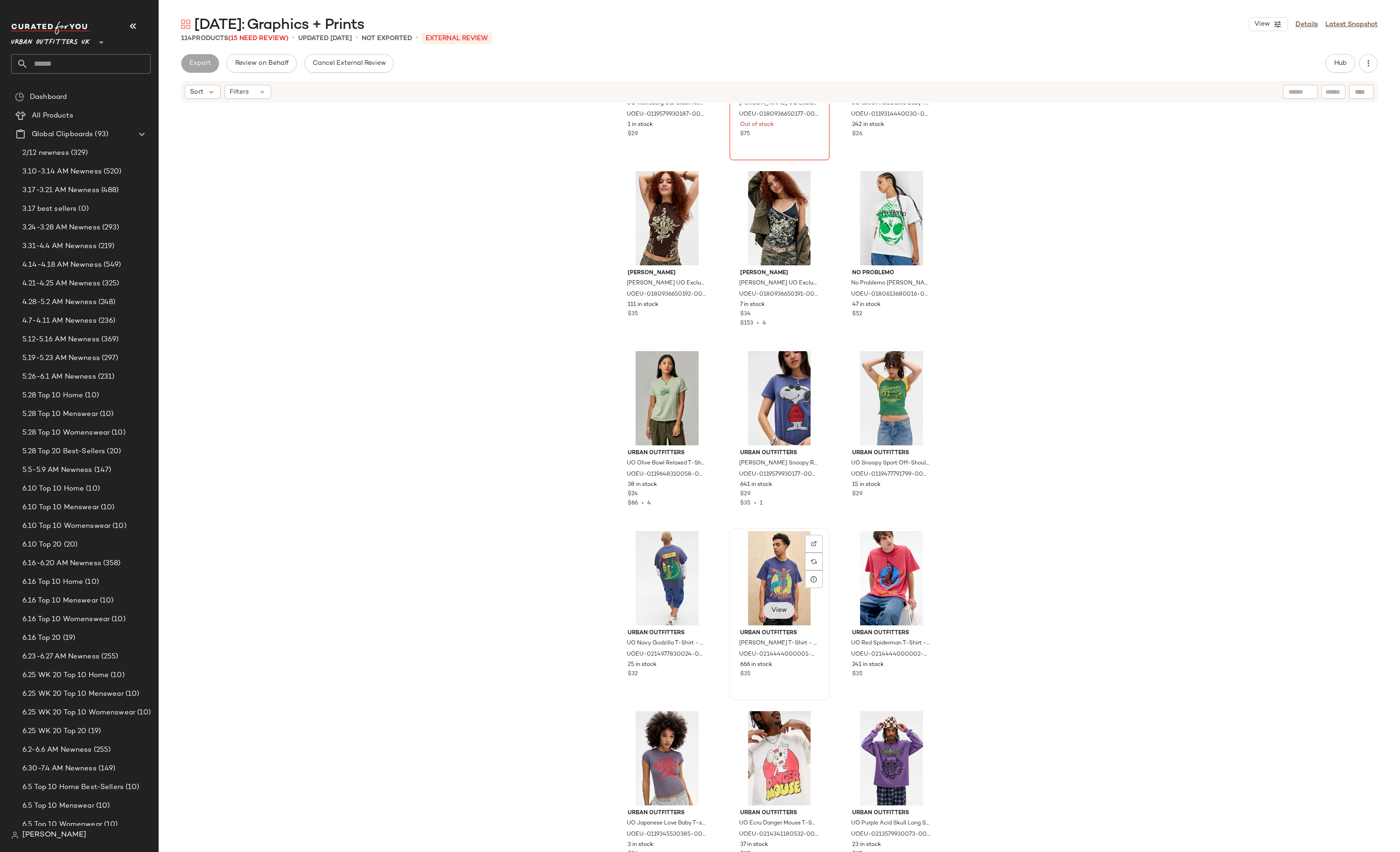
click at [767, 614] on button "View" at bounding box center [779, 610] width 32 height 17
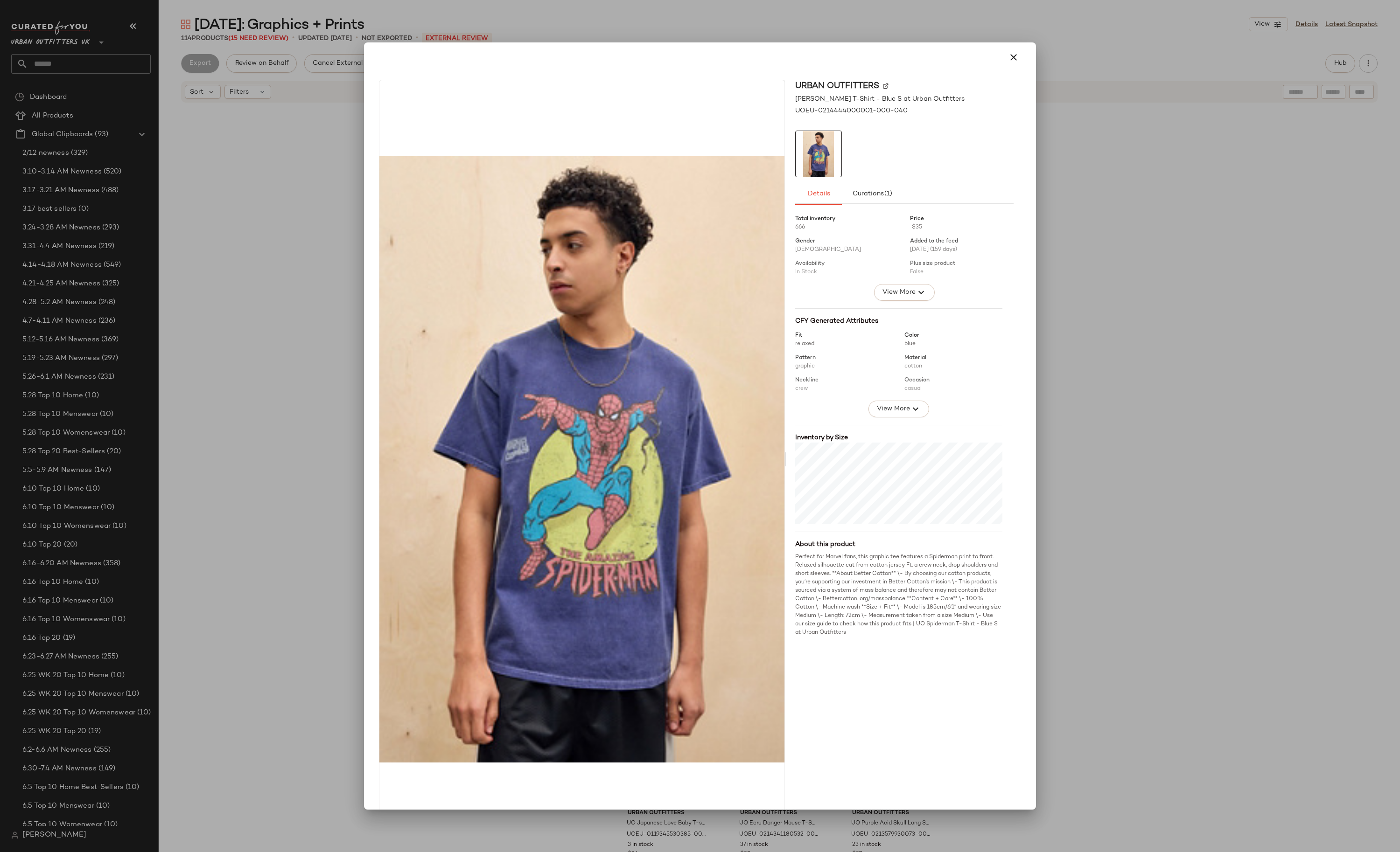
click at [771, 802] on div at bounding box center [582, 459] width 406 height 759
click at [251, 189] on div at bounding box center [700, 426] width 1400 height 852
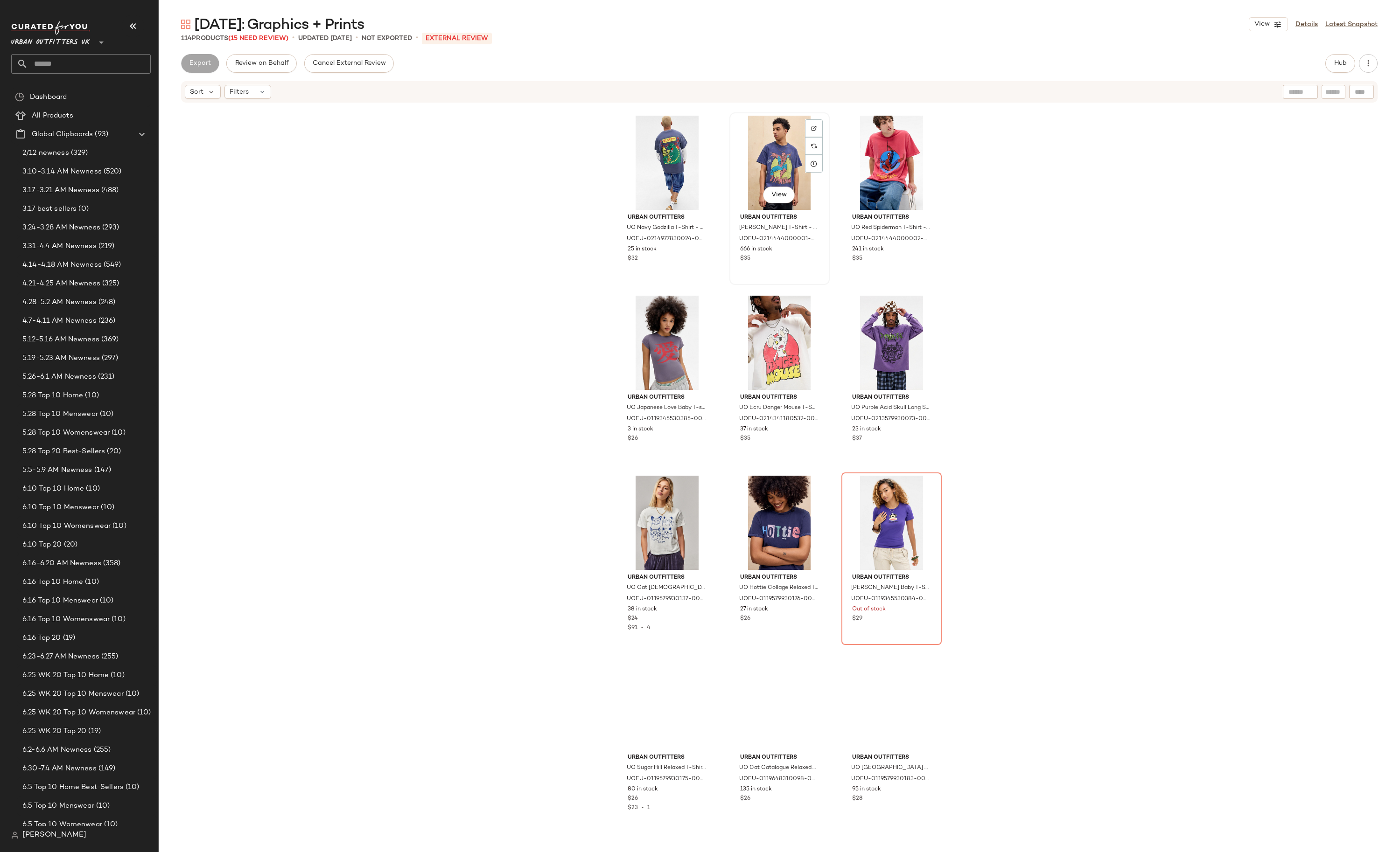
scroll to position [4001, 0]
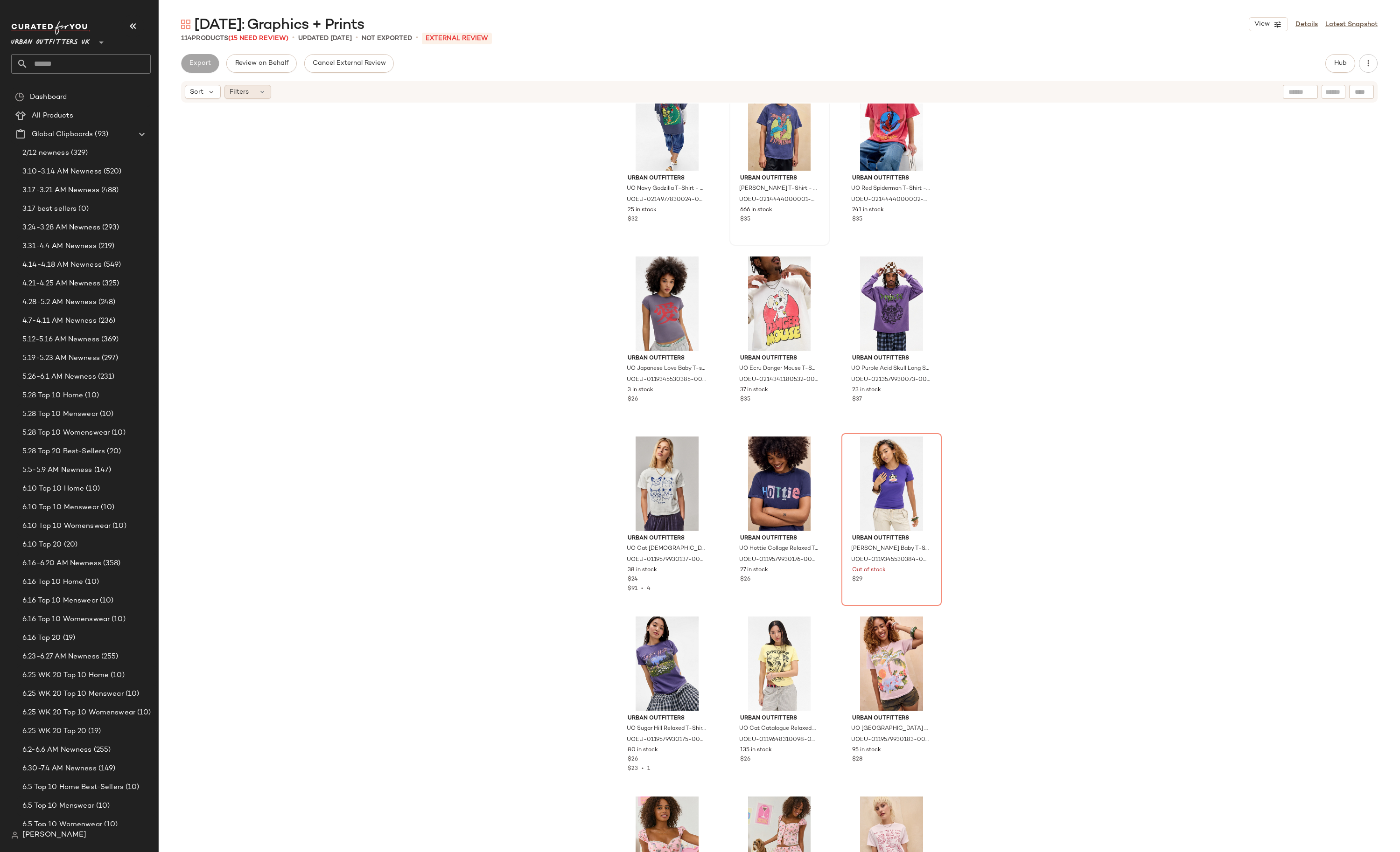
click at [244, 87] on span "Filters" at bounding box center [239, 92] width 19 height 10
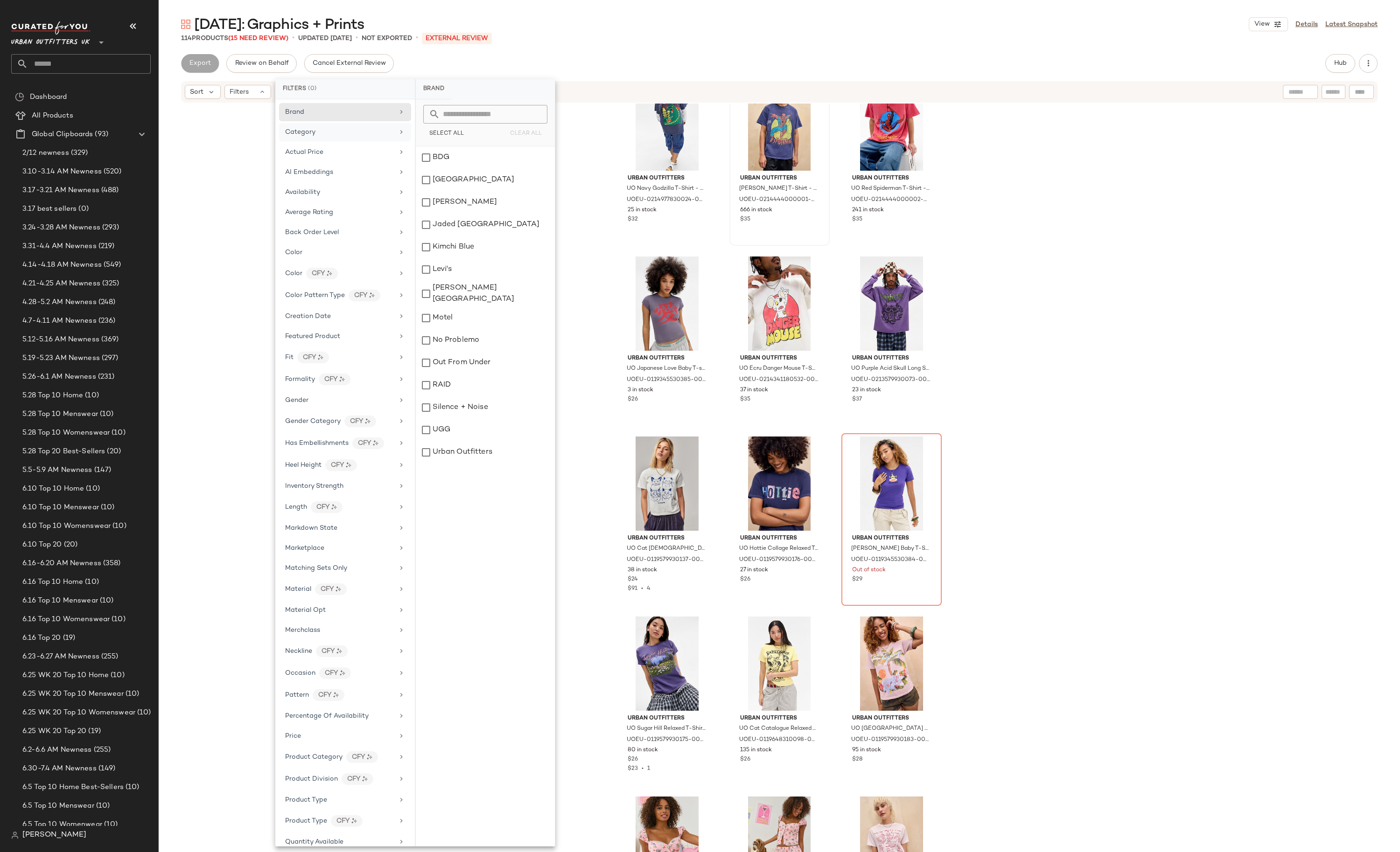
click at [301, 128] on div "Category" at bounding box center [300, 132] width 31 height 10
click at [239, 275] on div "Urban Outfitters UO Olive Bowl Relaxed T-Shirt - Green XS/S at Urban Outfitters…" at bounding box center [779, 492] width 1241 height 776
